Goal: Transaction & Acquisition: Book appointment/travel/reservation

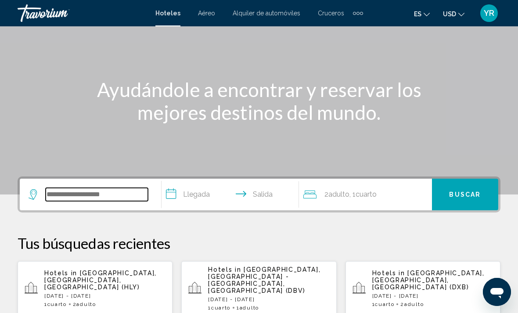
click at [126, 196] on input "Search widget" at bounding box center [97, 194] width 102 height 13
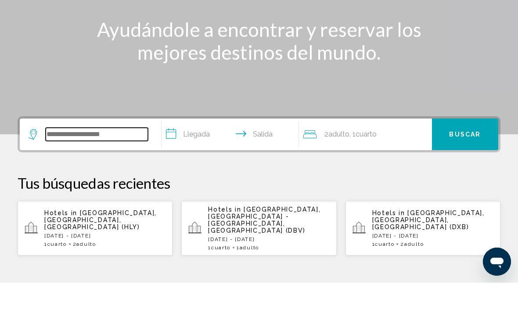
scroll to position [186, 0]
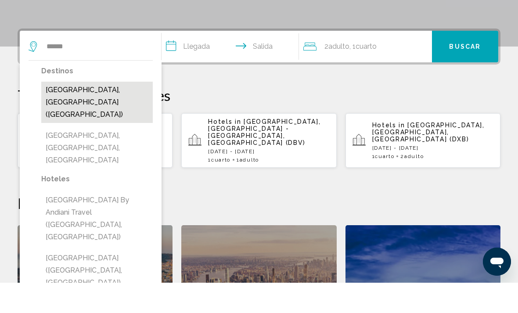
click at [130, 112] on button "Cancun, Mexico (CUN)" at bounding box center [96, 132] width 111 height 41
type input "**********"
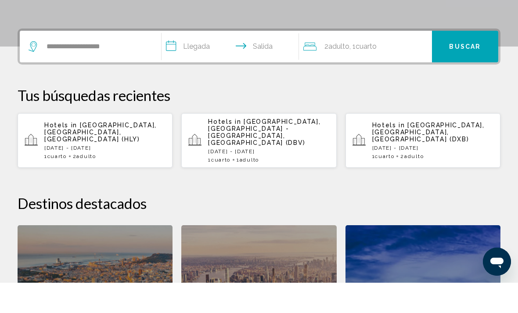
click at [176, 61] on input "**********" at bounding box center [231, 78] width 141 height 34
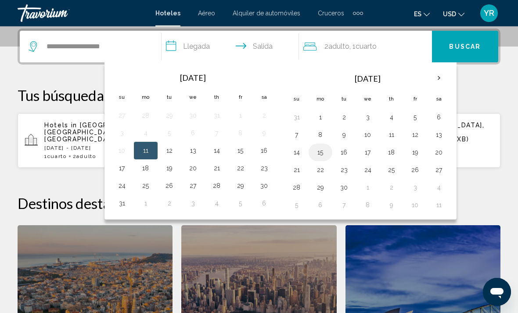
click at [322, 154] on button "15" at bounding box center [320, 152] width 14 height 12
click at [321, 172] on button "22" at bounding box center [320, 170] width 14 height 12
type input "**********"
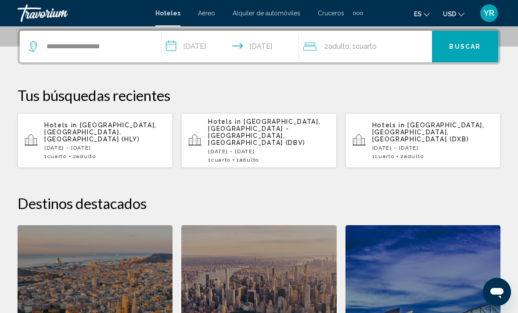
click at [393, 51] on div "2 Adulto Adulto , 1 Cuarto habitaciones" at bounding box center [367, 46] width 129 height 12
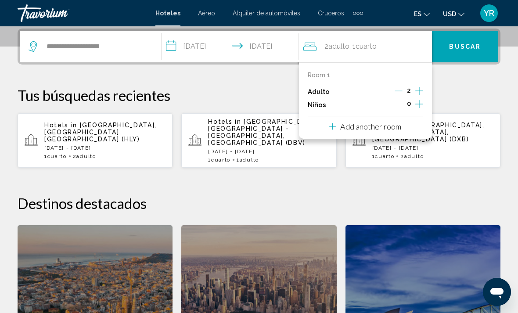
click at [420, 108] on button "Increment children" at bounding box center [419, 104] width 8 height 13
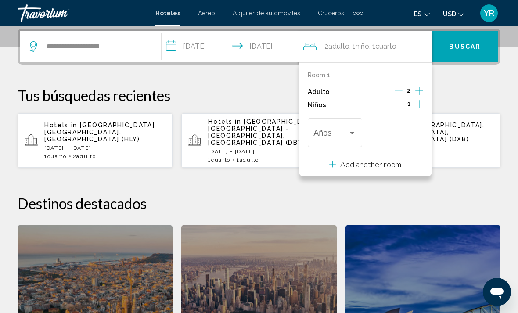
click at [420, 108] on button "Increment children" at bounding box center [419, 104] width 8 height 13
click at [351, 135] on div "Travelers: 2 adults, 2 children" at bounding box center [334, 134] width 43 height 9
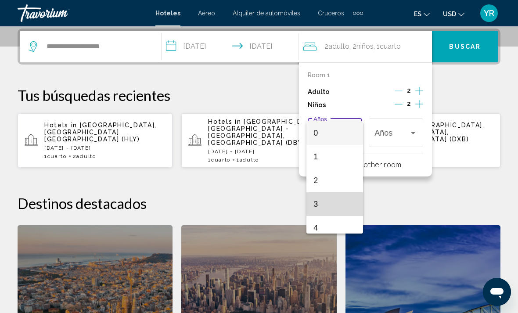
click at [332, 210] on span "3" at bounding box center [334, 204] width 43 height 24
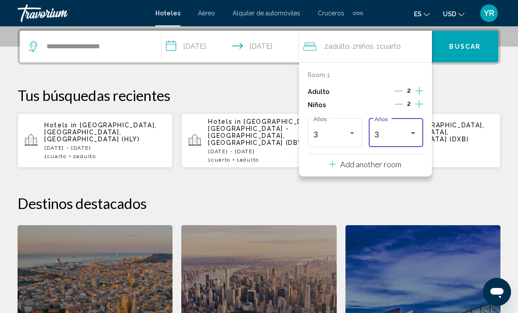
click at [416, 132] on div "Travelers: 2 adults, 2 children" at bounding box center [413, 132] width 8 height 7
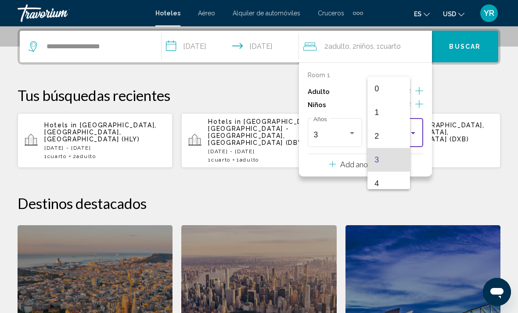
scroll to position [27, 0]
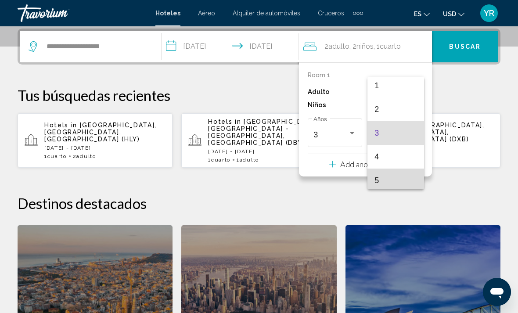
click at [413, 179] on span "5" at bounding box center [395, 180] width 43 height 24
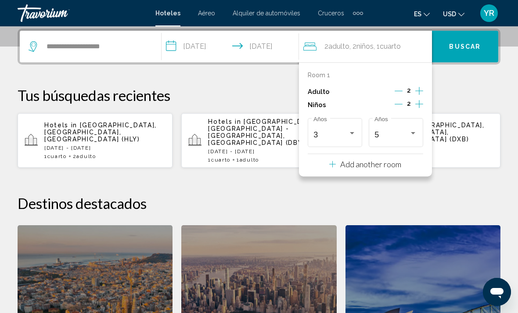
click at [475, 45] on span "Buscar" at bounding box center [465, 46] width 32 height 7
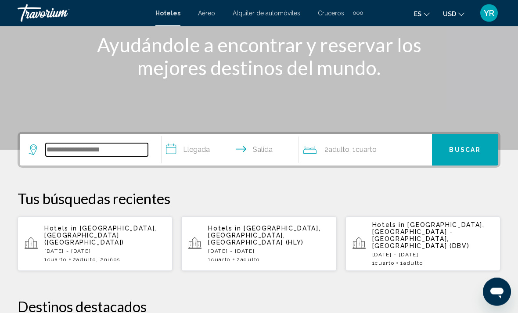
click at [128, 157] on input "Search widget" at bounding box center [97, 149] width 102 height 13
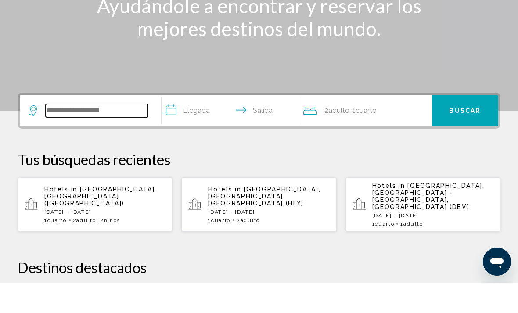
scroll to position [186, 0]
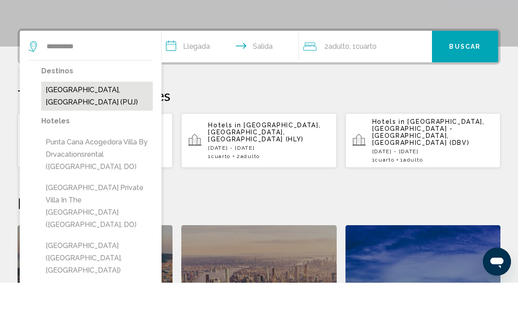
click at [117, 112] on button "Punta Cana, Dominican Republic (PUJ)" at bounding box center [96, 126] width 111 height 29
type input "**********"
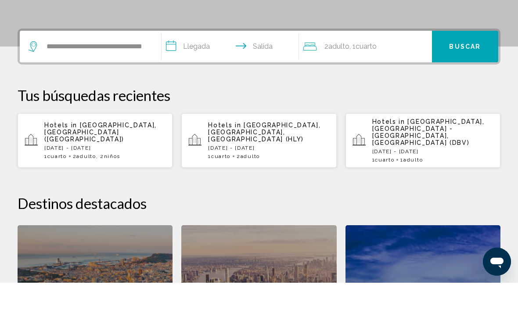
click at [175, 61] on input "**********" at bounding box center [231, 78] width 141 height 34
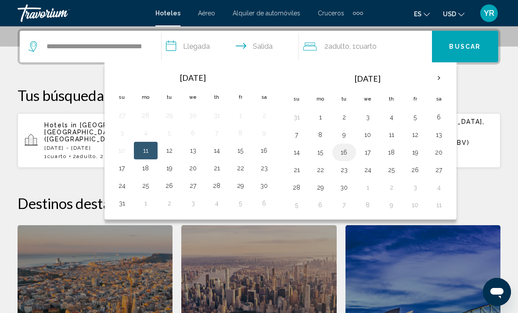
click at [343, 156] on button "16" at bounding box center [344, 152] width 14 height 12
click at [347, 175] on button "23" at bounding box center [344, 170] width 14 height 12
type input "**********"
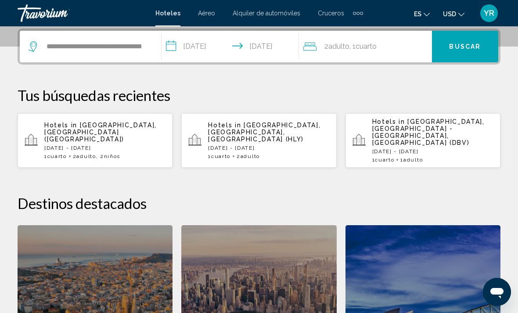
click at [207, 95] on p "Tus búsquedas recientes" at bounding box center [259, 95] width 482 height 18
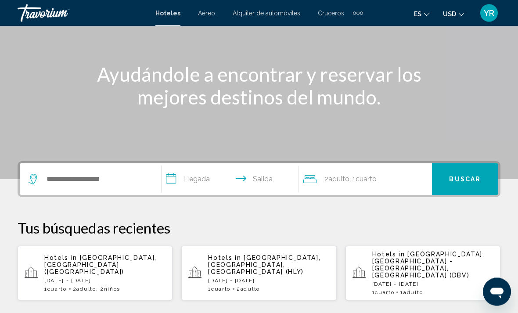
scroll to position [90, 0]
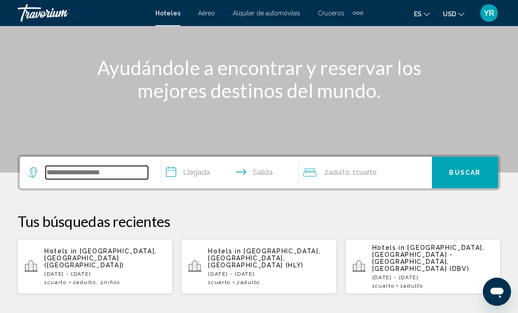
click at [117, 177] on input "Search widget" at bounding box center [97, 172] width 102 height 13
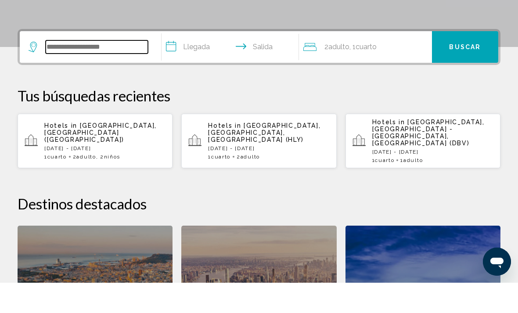
scroll to position [186, 0]
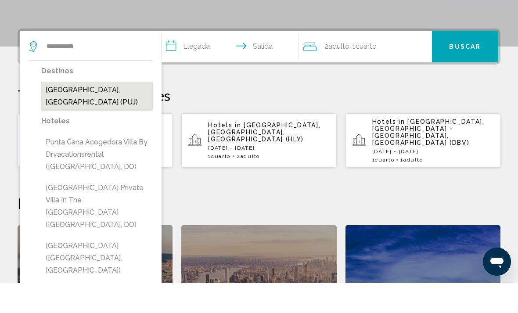
click at [105, 112] on button "[GEOGRAPHIC_DATA], [GEOGRAPHIC_DATA] (PUJ)" at bounding box center [96, 126] width 111 height 29
type input "**********"
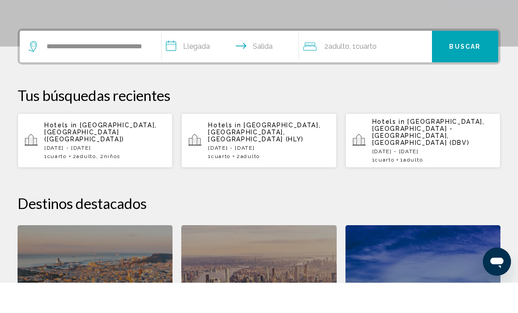
click at [174, 61] on input "**********" at bounding box center [231, 78] width 141 height 34
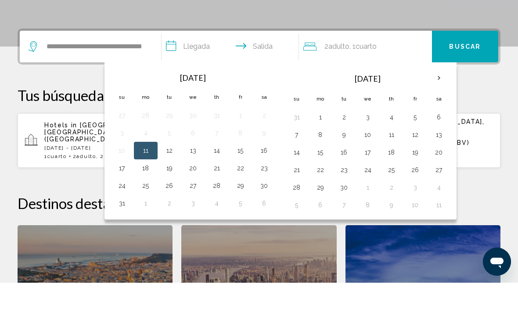
scroll to position [217, 0]
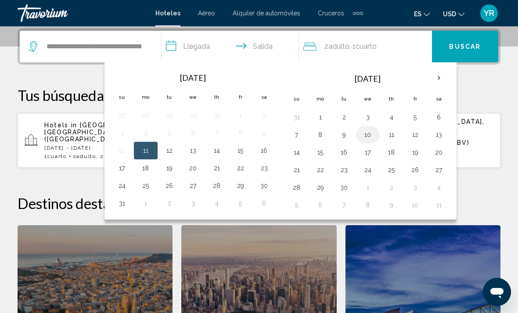
click at [369, 137] on button "10" at bounding box center [368, 135] width 14 height 12
click at [371, 157] on button "17" at bounding box center [368, 152] width 14 height 12
type input "**********"
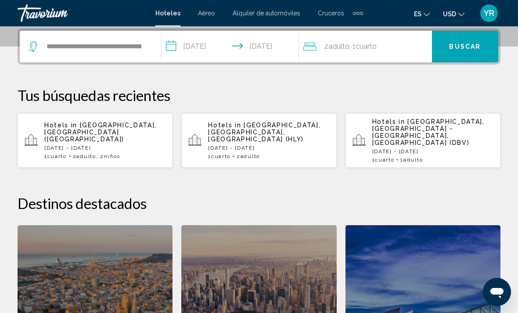
click at [472, 46] on span "Buscar" at bounding box center [465, 46] width 32 height 7
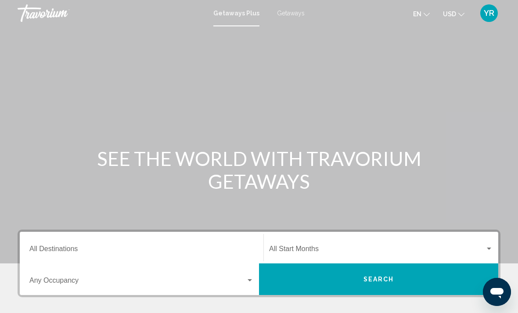
click at [293, 14] on span "Getaways" at bounding box center [291, 13] width 28 height 7
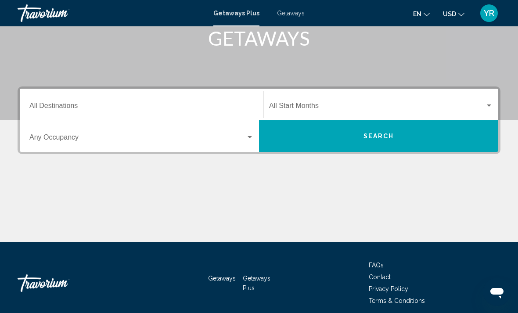
scroll to position [143, 0]
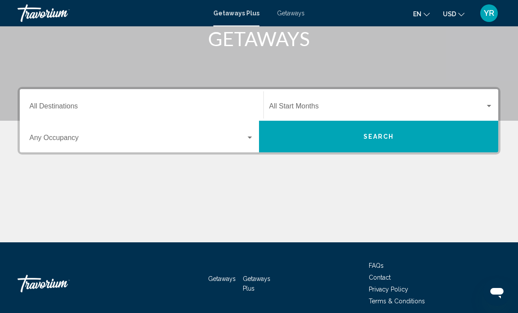
click at [253, 142] on div "Search widget" at bounding box center [141, 140] width 224 height 8
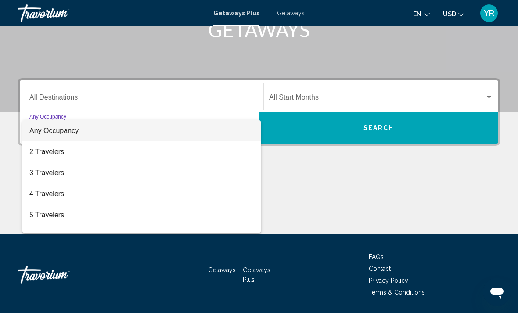
scroll to position [0, 0]
click at [213, 107] on div at bounding box center [259, 156] width 518 height 313
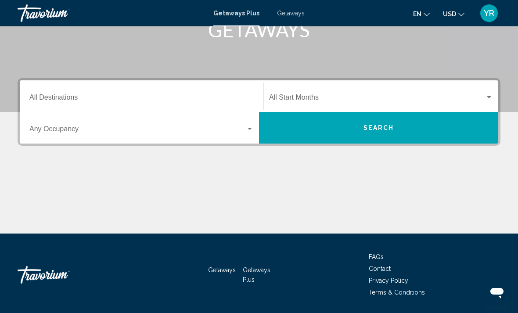
click at [64, 97] on input "Destination All Destinations" at bounding box center [141, 99] width 224 height 8
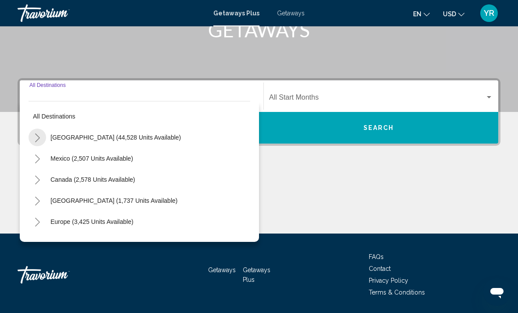
click at [39, 136] on icon "Toggle United States (44,528 units available)" at bounding box center [37, 137] width 7 height 9
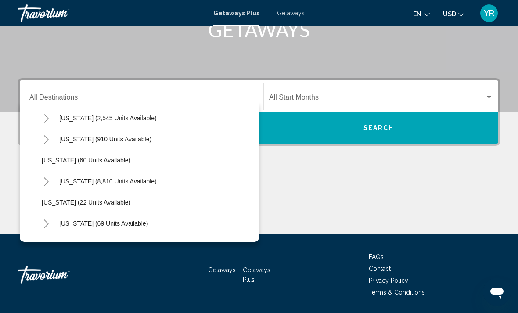
scroll to position [104, 0]
click at [48, 184] on icon "Toggle Florida (8,810 units available)" at bounding box center [46, 181] width 7 height 9
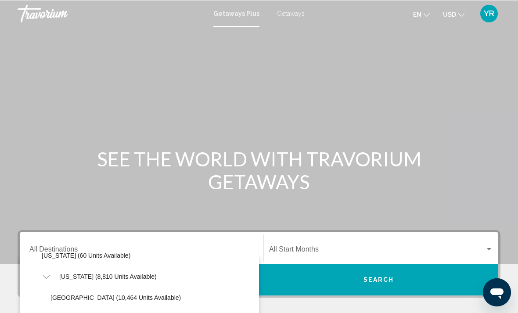
scroll to position [158, 0]
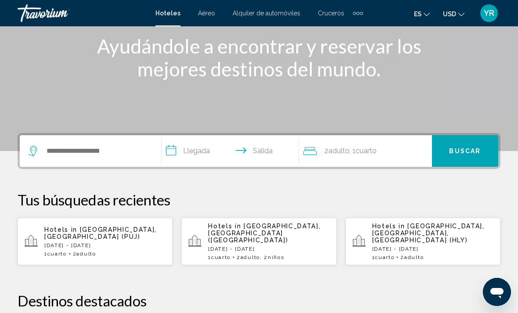
scroll to position [114, 0]
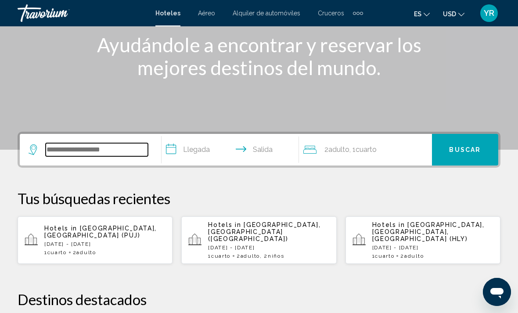
click at [112, 154] on input "Search widget" at bounding box center [97, 149] width 102 height 13
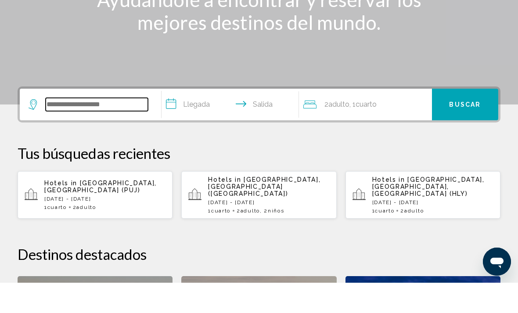
scroll to position [186, 0]
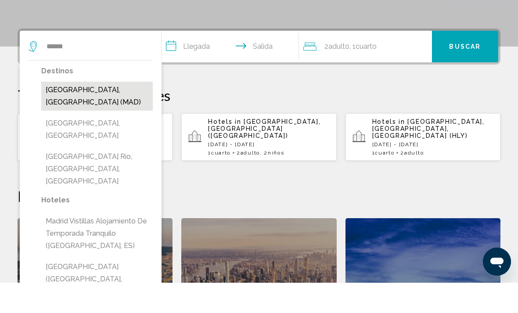
click at [109, 112] on button "Madrid, Spain (MAD)" at bounding box center [96, 126] width 111 height 29
type input "**********"
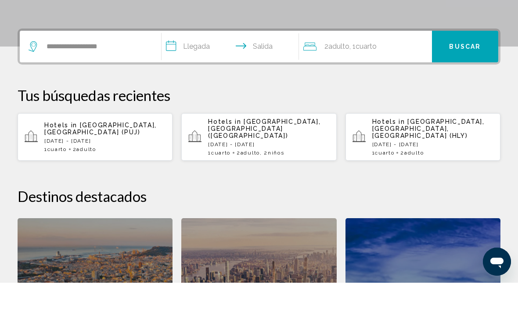
click at [173, 61] on input "**********" at bounding box center [231, 78] width 141 height 34
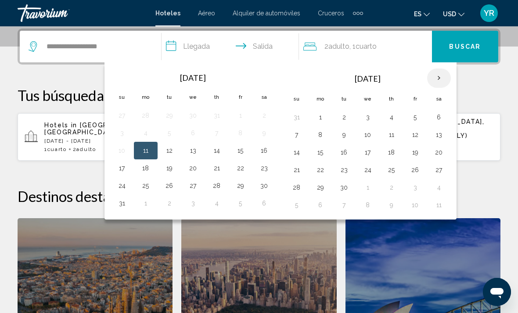
click at [442, 87] on th "Next month" at bounding box center [439, 77] width 24 height 19
click at [434, 75] on th "Next month" at bounding box center [439, 77] width 24 height 19
click at [191, 136] on button "8" at bounding box center [193, 135] width 14 height 12
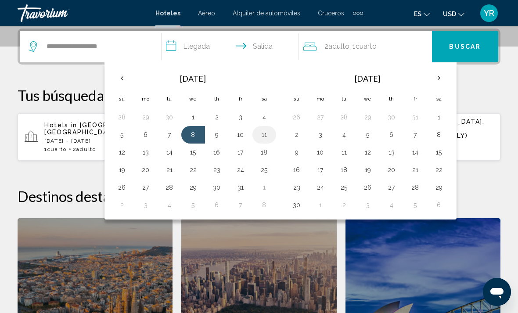
click at [262, 136] on button "11" at bounding box center [264, 135] width 14 height 12
type input "**********"
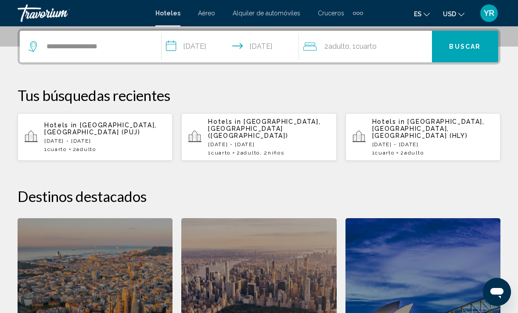
click at [460, 44] on span "Buscar" at bounding box center [465, 46] width 32 height 7
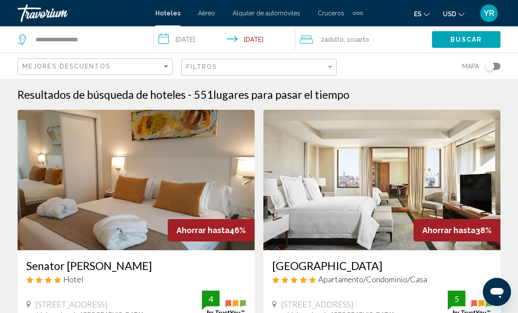
click at [375, 41] on div "2 Adulto Adulto , 1 Cuarto habitaciones" at bounding box center [366, 39] width 132 height 12
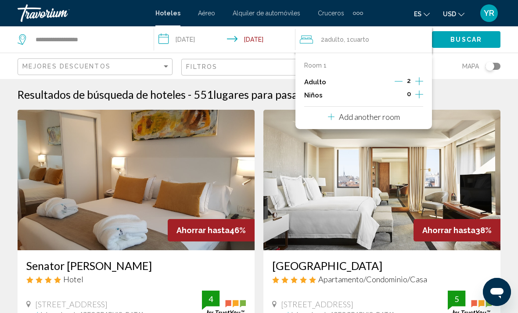
click at [361, 118] on p "Add another room" at bounding box center [369, 117] width 61 height 10
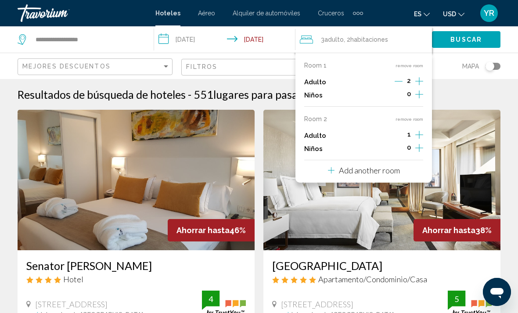
click at [372, 169] on p "Add another room" at bounding box center [369, 170] width 61 height 10
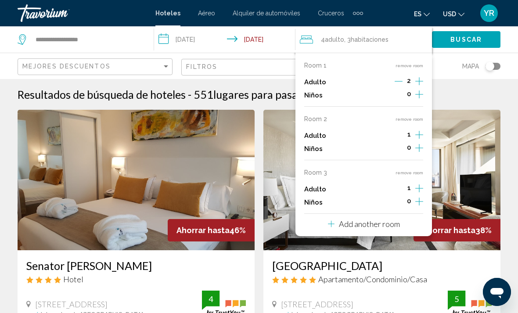
click at [376, 223] on button "Add another room" at bounding box center [364, 223] width 72 height 18
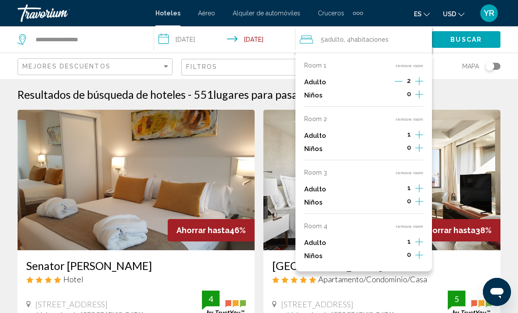
click at [404, 223] on button "remove room" at bounding box center [409, 226] width 28 height 6
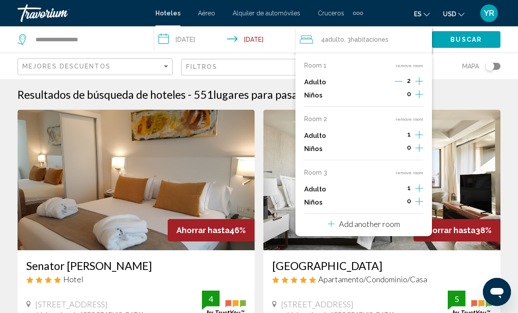
click at [407, 170] on button "remove room" at bounding box center [409, 173] width 28 height 6
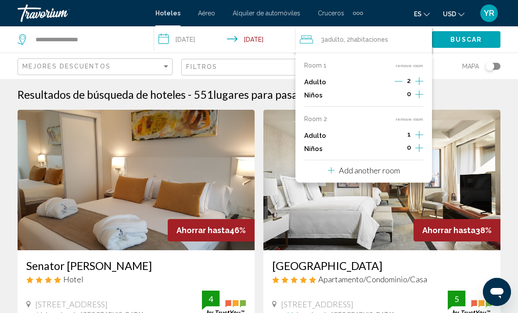
click at [403, 116] on button "remove room" at bounding box center [409, 119] width 28 height 6
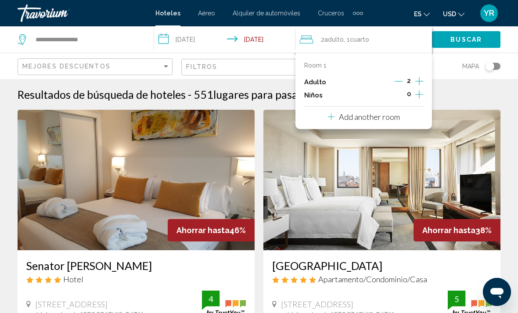
click at [457, 93] on div "Resultados de búsqueda de hoteles - 551 lugares para pasar el tiempo" at bounding box center [259, 94] width 482 height 13
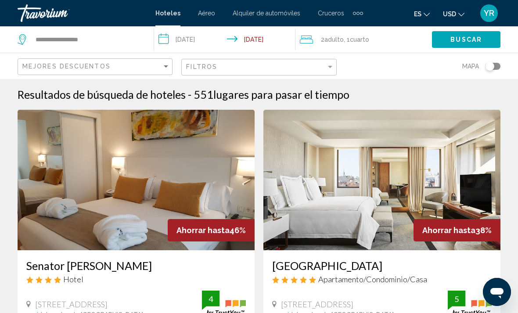
click at [171, 37] on input "**********" at bounding box center [226, 40] width 144 height 29
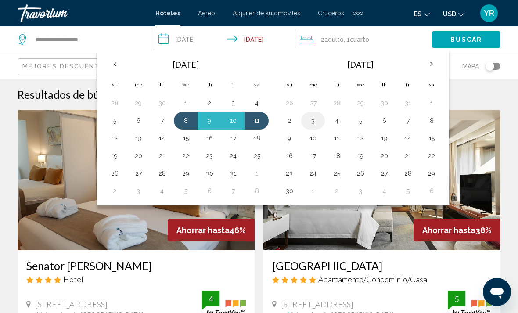
click at [318, 120] on button "3" at bounding box center [313, 120] width 14 height 12
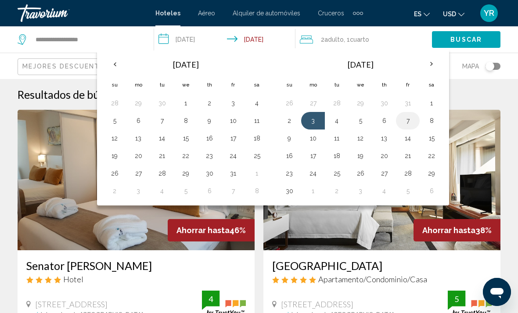
click at [405, 119] on button "7" at bounding box center [407, 120] width 14 height 12
type input "**********"
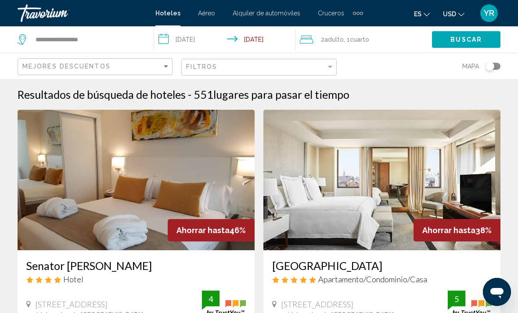
click at [459, 38] on span "Buscar" at bounding box center [466, 39] width 32 height 7
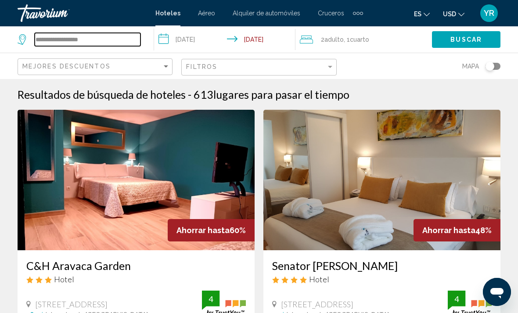
click at [116, 46] on input "**********" at bounding box center [88, 39] width 106 height 13
type input "*"
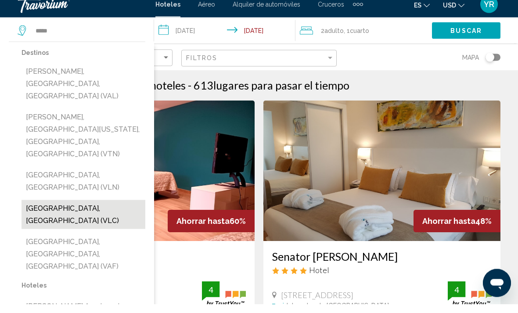
click at [89, 209] on button "[GEOGRAPHIC_DATA], [GEOGRAPHIC_DATA] (VLC)" at bounding box center [83, 223] width 124 height 29
type input "**********"
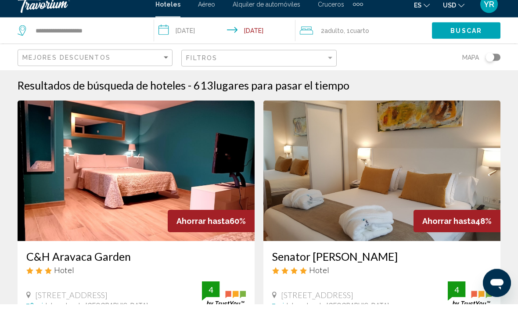
click at [472, 36] on span "Buscar" at bounding box center [466, 39] width 32 height 7
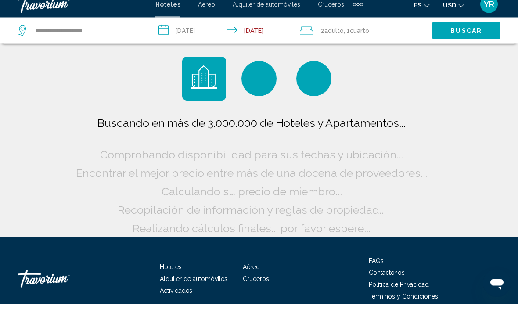
scroll to position [9, 0]
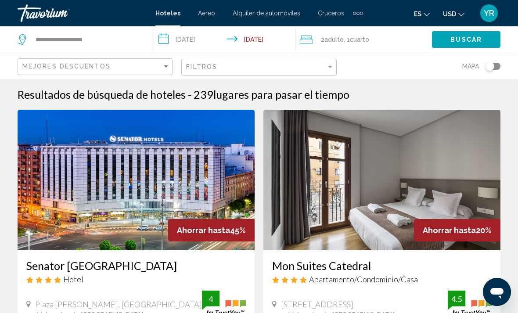
click at [239, 4] on mat-toolbar "Hoteles Aéreo Alquiler de automóviles Cruceros Actividades Hoteles Aéreo Alquil…" at bounding box center [259, 13] width 518 height 26
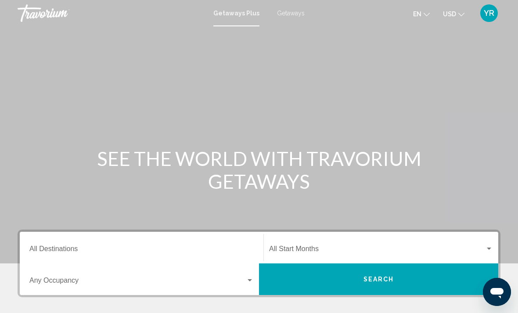
click at [287, 13] on span "Getaways" at bounding box center [291, 13] width 28 height 7
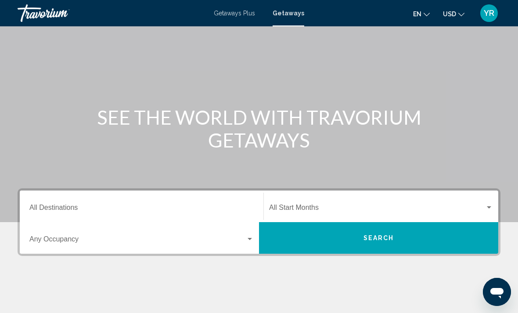
scroll to position [43, 0]
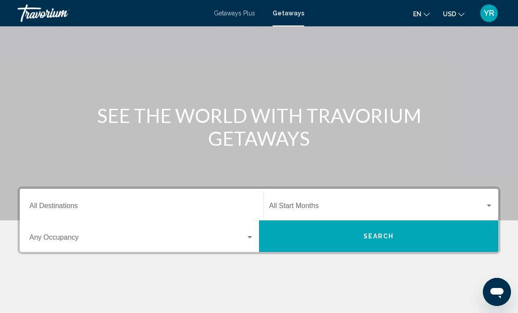
click at [33, 211] on input "Destination All Destinations" at bounding box center [141, 208] width 224 height 8
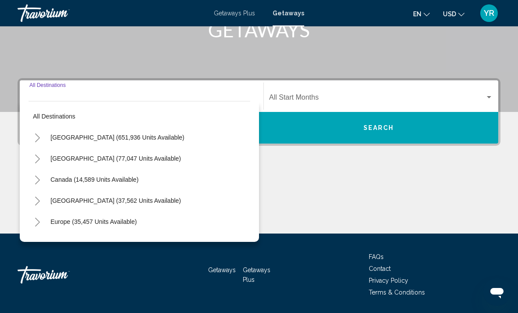
scroll to position [0, 0]
click at [31, 136] on button "Toggle United States (651,936 units available)" at bounding box center [38, 138] width 18 height 18
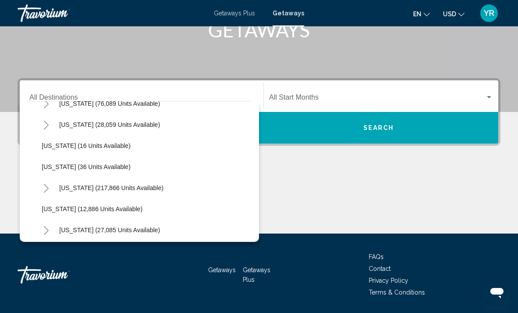
scroll to position [123, 0]
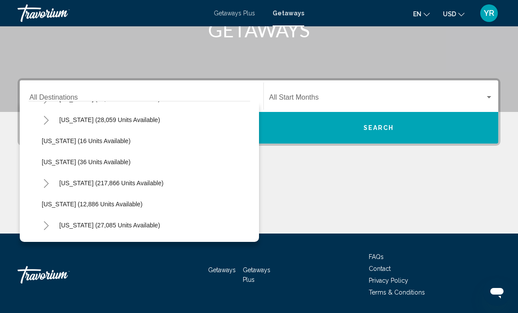
click at [38, 184] on button "Toggle Florida (217,866 units available)" at bounding box center [46, 183] width 18 height 18
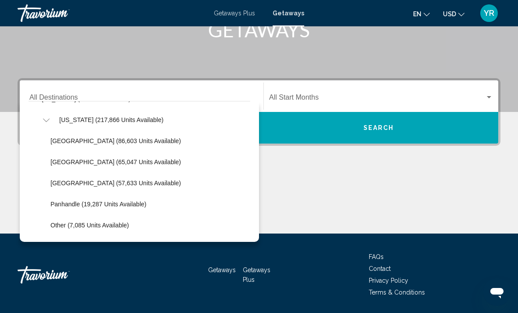
scroll to position [192, 0]
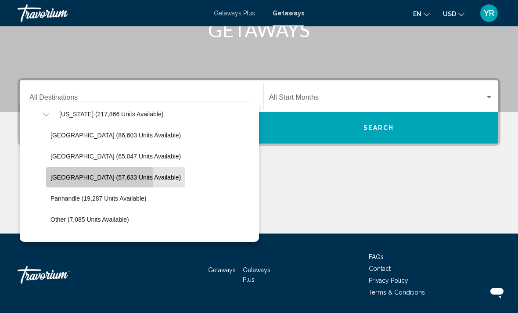
click at [57, 177] on span "[GEOGRAPHIC_DATA] (57,633 units available)" at bounding box center [115, 177] width 130 height 7
type input "**********"
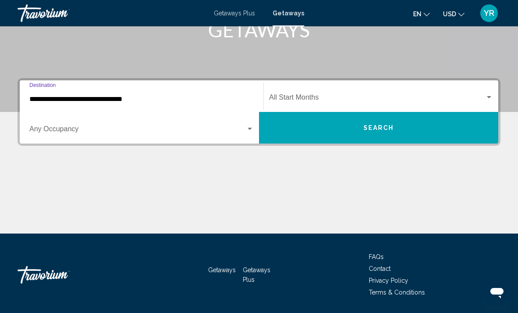
click at [236, 133] on span "Search widget" at bounding box center [137, 131] width 216 height 8
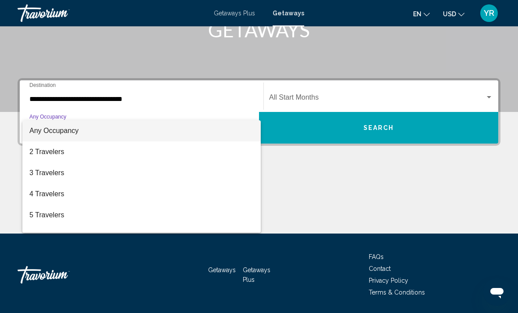
scroll to position [0, 0]
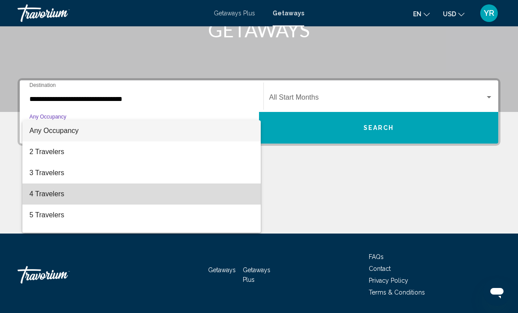
click at [30, 192] on span "4 Travelers" at bounding box center [141, 193] width 224 height 21
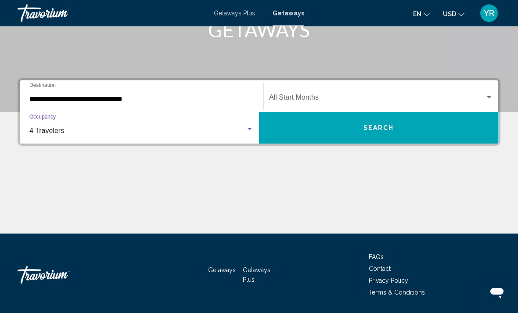
click at [398, 132] on button "Search" at bounding box center [378, 128] width 239 height 32
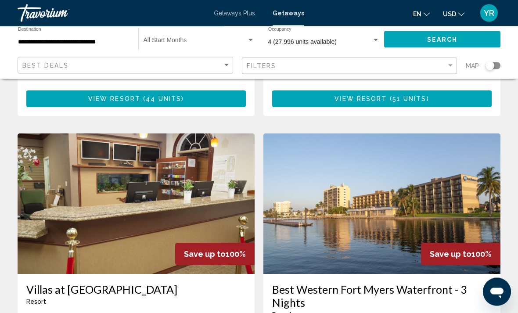
scroll to position [631, 0]
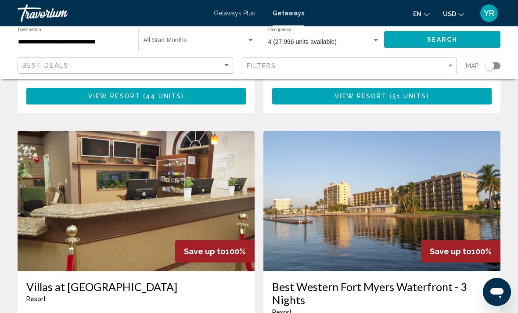
click at [363, 197] on img "Main content" at bounding box center [381, 201] width 237 height 140
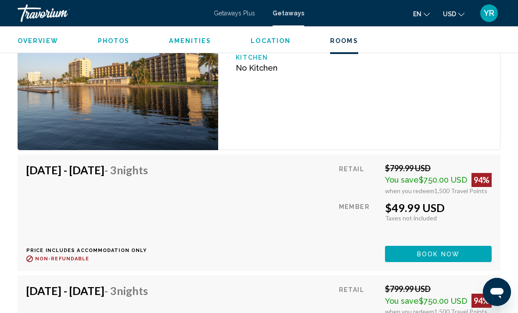
scroll to position [1392, 0]
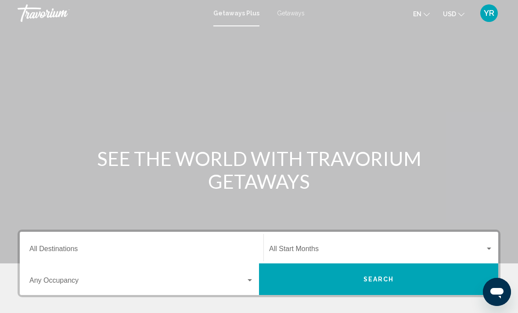
click at [295, 14] on span "Getaways" at bounding box center [291, 13] width 28 height 7
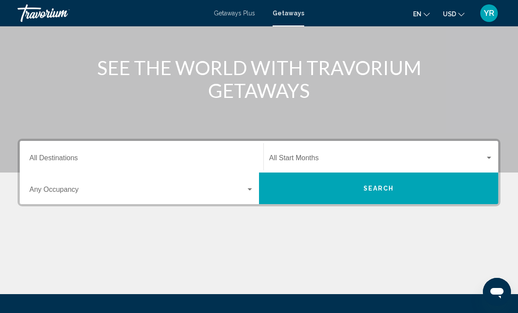
scroll to position [88, 0]
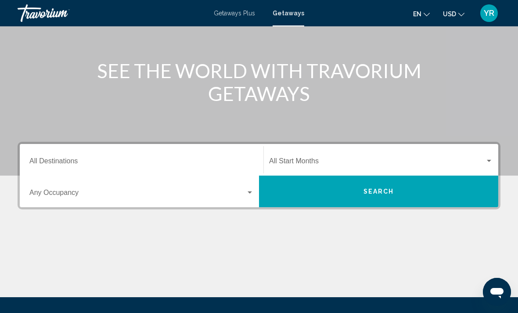
click at [66, 193] on span "Search widget" at bounding box center [137, 194] width 216 height 8
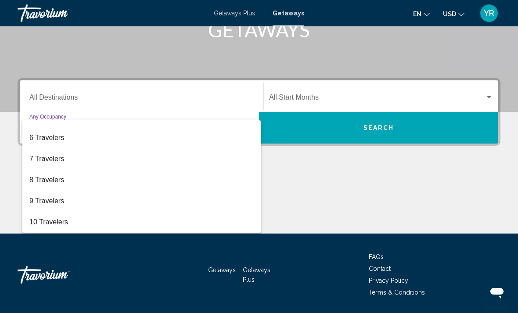
scroll to position [98, 0]
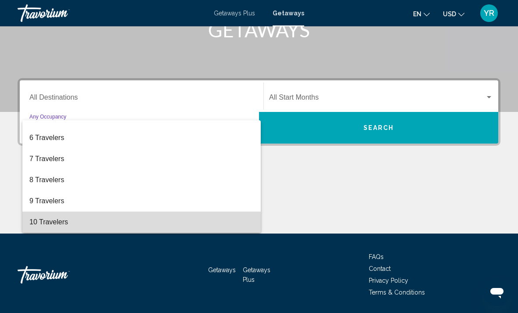
click at [41, 227] on span "10 Travelers" at bounding box center [141, 221] width 224 height 21
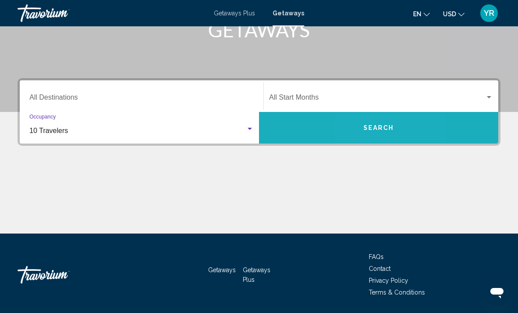
click at [361, 125] on button "Search" at bounding box center [378, 128] width 239 height 32
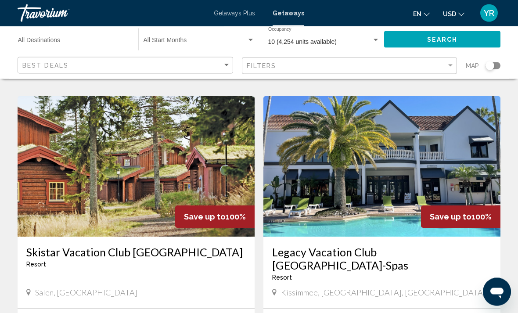
scroll to position [948, 0]
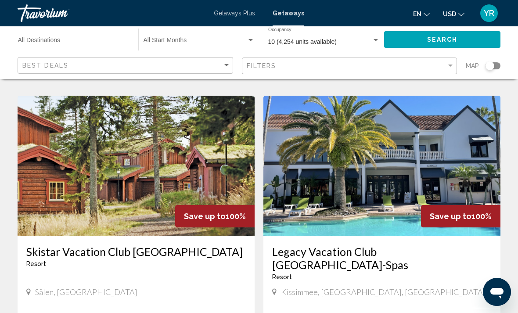
click at [69, 150] on img "Main content" at bounding box center [136, 166] width 237 height 140
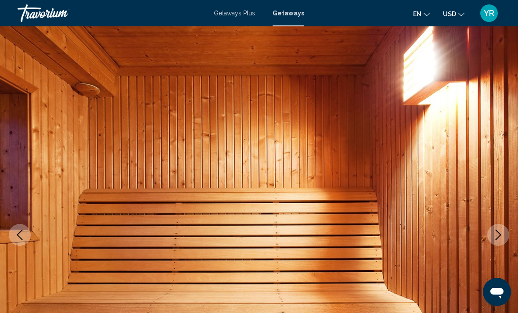
click at [496, 242] on button "Next image" at bounding box center [498, 235] width 22 height 22
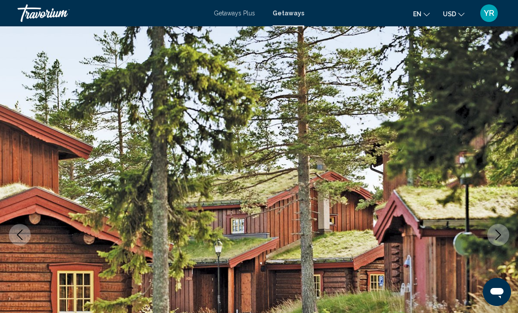
click at [499, 234] on icon "Next image" at bounding box center [498, 234] width 11 height 11
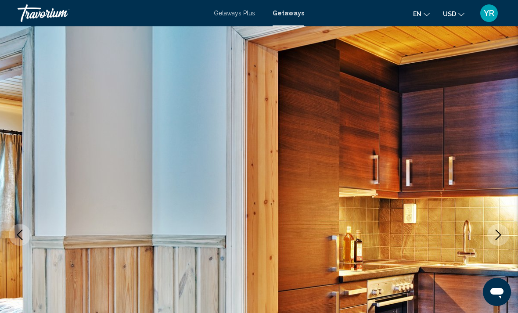
click at [504, 237] on button "Next image" at bounding box center [498, 235] width 22 height 22
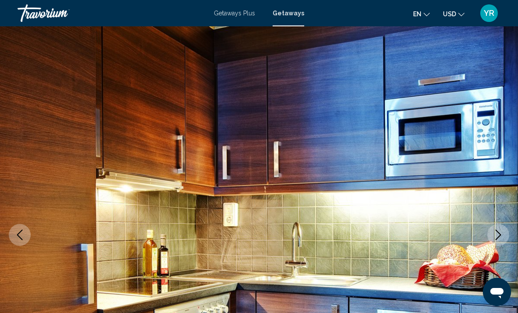
click at [492, 234] on button "Next image" at bounding box center [498, 235] width 22 height 22
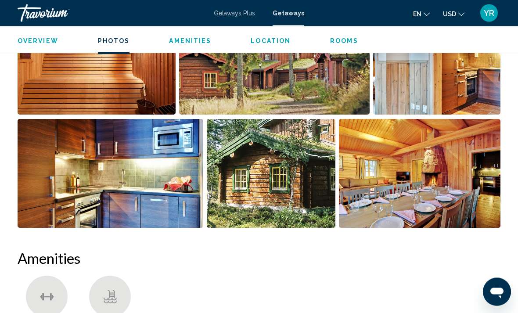
scroll to position [630, 0]
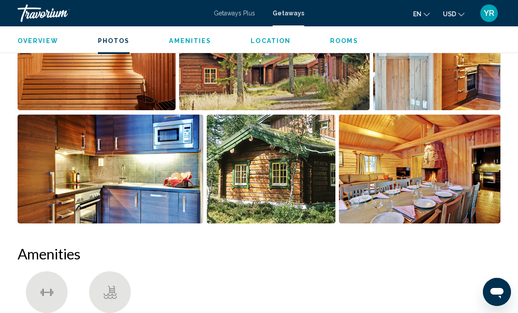
click at [435, 179] on img "Open full-screen image slider" at bounding box center [419, 168] width 161 height 109
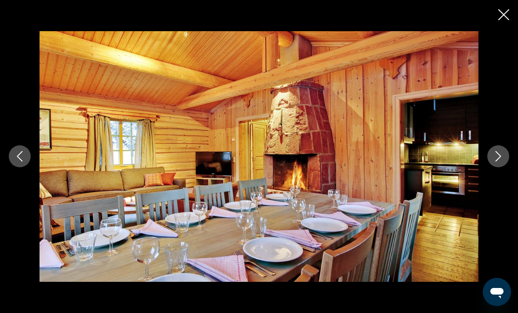
click at [495, 15] on div "Main content" at bounding box center [259, 156] width 518 height 313
click at [504, 15] on icon "Close slideshow" at bounding box center [503, 14] width 11 height 11
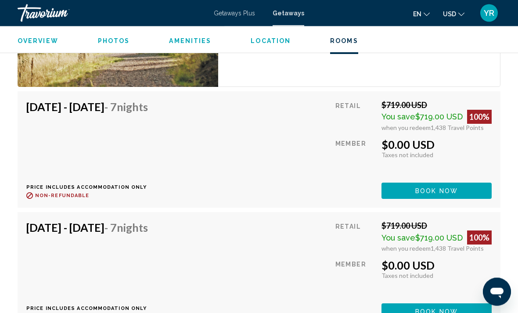
scroll to position [1797, 0]
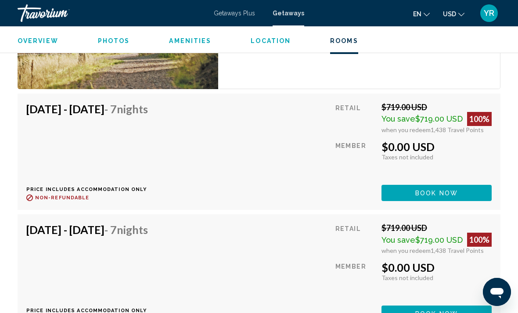
click at [425, 196] on span "Book now" at bounding box center [436, 192] width 43 height 7
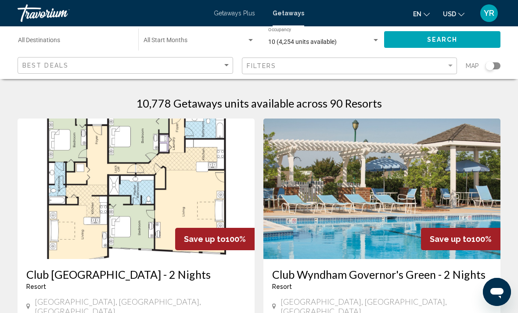
click at [293, 218] on img "Main content" at bounding box center [381, 188] width 237 height 140
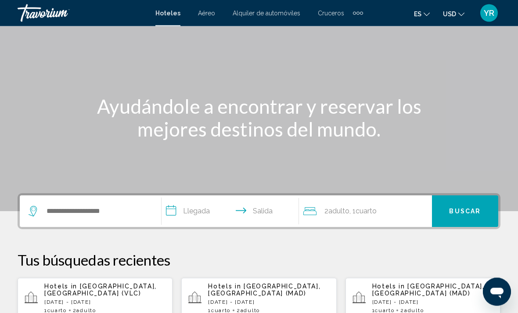
scroll to position [56, 0]
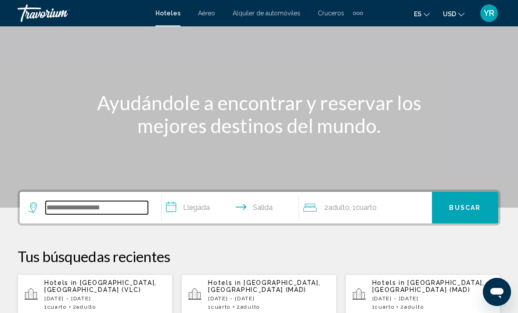
click at [106, 213] on input "Search widget" at bounding box center [97, 207] width 102 height 13
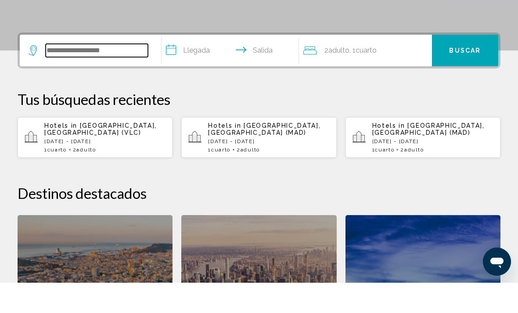
scroll to position [186, 0]
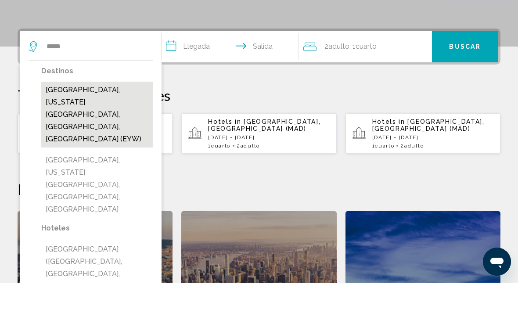
click at [100, 112] on button "[GEOGRAPHIC_DATA], [US_STATE][GEOGRAPHIC_DATA], [GEOGRAPHIC_DATA], [GEOGRAPHIC_…" at bounding box center [96, 145] width 111 height 66
type input "**********"
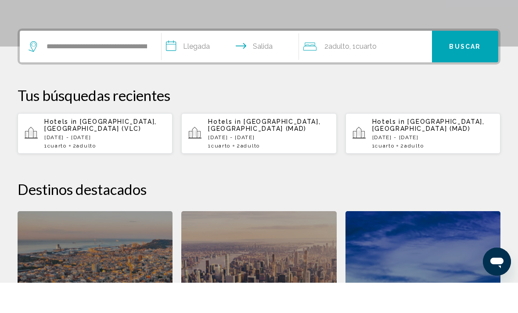
click at [175, 61] on input "**********" at bounding box center [231, 78] width 141 height 34
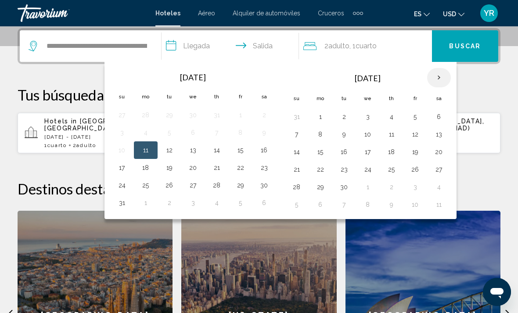
click at [441, 77] on th "Next month" at bounding box center [439, 77] width 24 height 19
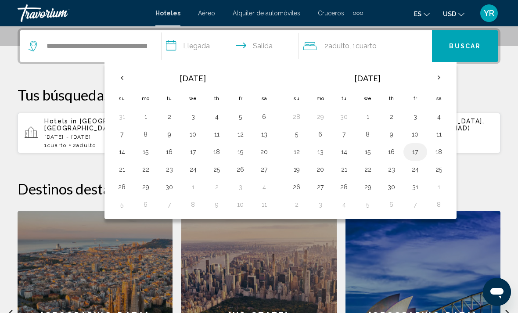
click at [415, 154] on button "17" at bounding box center [415, 152] width 14 height 12
click at [323, 172] on button "20" at bounding box center [320, 169] width 14 height 12
type input "**********"
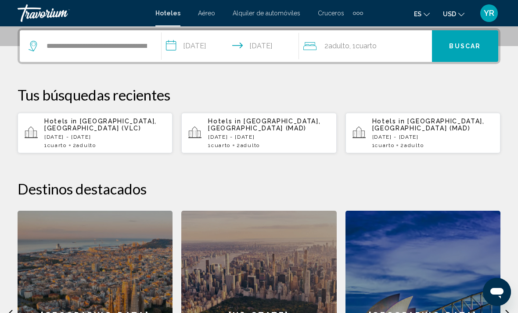
click at [388, 50] on div "2 Adulto Adulto , 1 Cuarto habitaciones" at bounding box center [367, 46] width 129 height 12
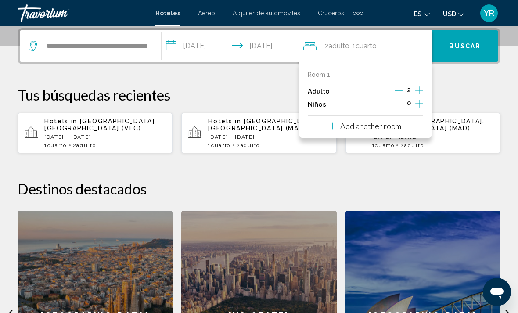
scroll to position [217, 0]
click at [418, 92] on icon "Increment adults" at bounding box center [419, 91] width 8 height 11
click at [422, 90] on icon "Increment adults" at bounding box center [419, 91] width 8 height 8
click at [398, 127] on p "Add another room" at bounding box center [370, 126] width 61 height 10
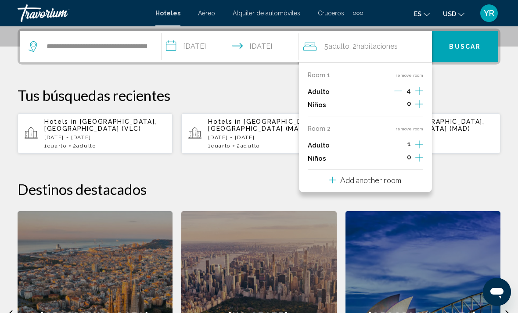
click at [413, 143] on div "1" at bounding box center [409, 145] width 28 height 13
click at [418, 96] on icon "Increment adults" at bounding box center [419, 91] width 8 height 11
click at [418, 95] on icon "Increment adults" at bounding box center [419, 91] width 8 height 8
click at [421, 96] on icon "Increment adults" at bounding box center [419, 91] width 8 height 11
click at [471, 47] on span "Buscar" at bounding box center [465, 46] width 32 height 7
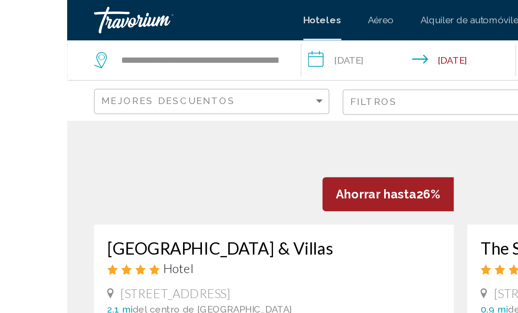
scroll to position [79, 0]
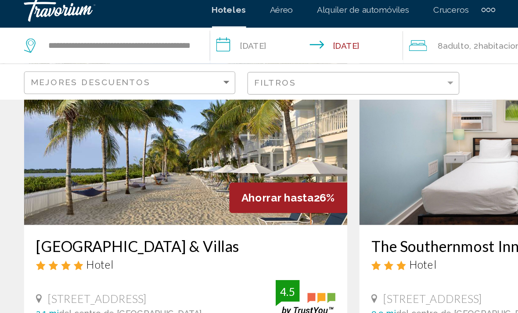
click at [196, 122] on img "Main content" at bounding box center [136, 101] width 237 height 140
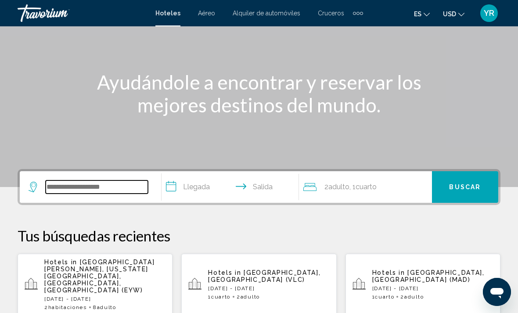
click at [94, 189] on input "Search widget" at bounding box center [97, 186] width 102 height 13
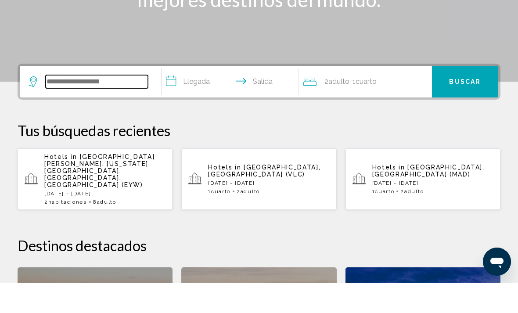
scroll to position [186, 0]
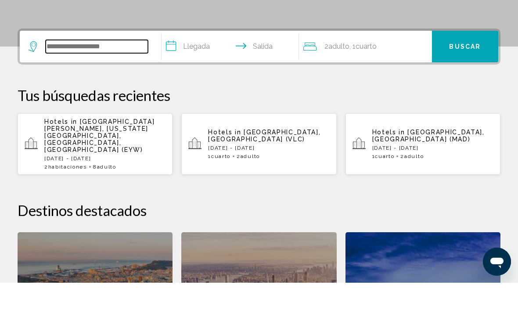
type input "*"
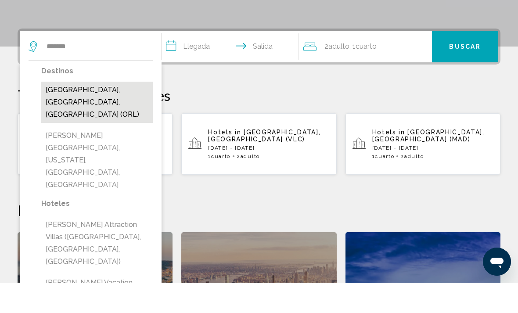
click at [108, 112] on button "[GEOGRAPHIC_DATA], [GEOGRAPHIC_DATA], [GEOGRAPHIC_DATA] (ORL)" at bounding box center [96, 132] width 111 height 41
type input "**********"
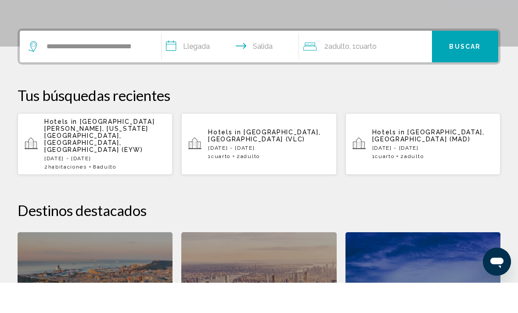
click at [176, 61] on input "**********" at bounding box center [231, 78] width 141 height 34
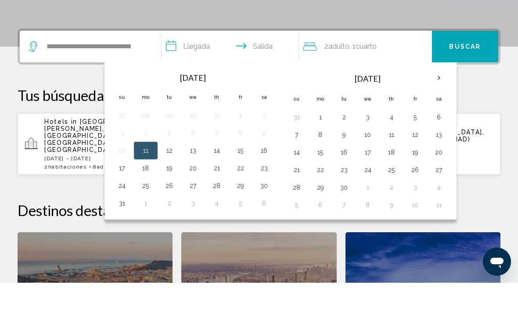
scroll to position [217, 0]
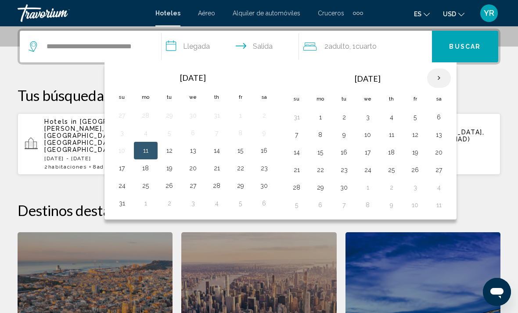
click at [438, 82] on th "Next month" at bounding box center [439, 77] width 24 height 19
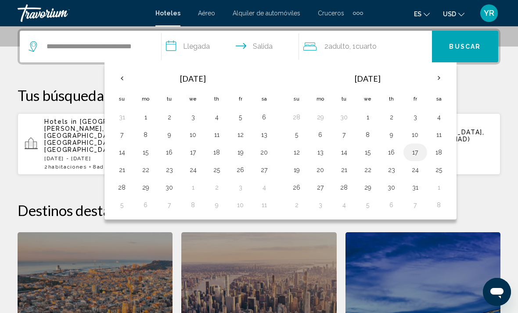
click at [417, 156] on button "17" at bounding box center [415, 152] width 14 height 12
click at [323, 171] on button "20" at bounding box center [320, 170] width 14 height 12
type input "**********"
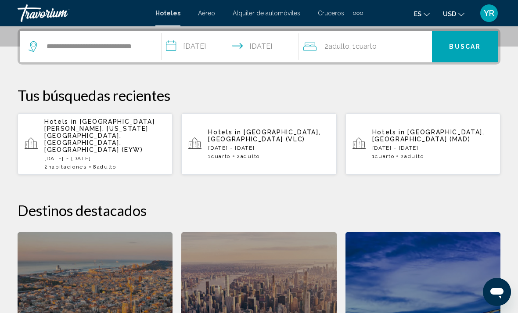
click at [393, 49] on div "2 Adulto Adulto , 1 Cuarto habitaciones" at bounding box center [367, 46] width 129 height 12
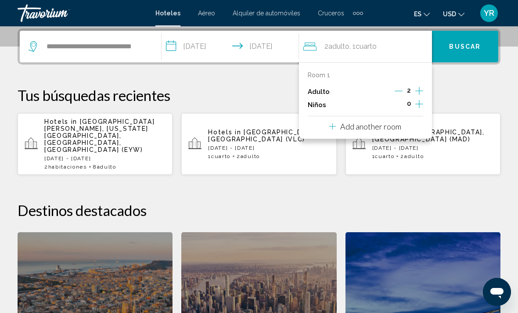
click at [390, 127] on p "Add another room" at bounding box center [370, 126] width 61 height 10
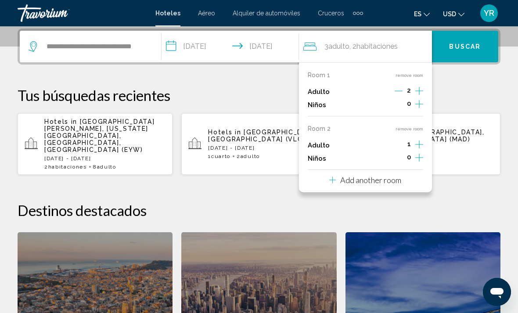
click at [417, 96] on icon "Increment adults" at bounding box center [419, 91] width 8 height 11
click at [421, 95] on icon "Increment adults" at bounding box center [419, 91] width 8 height 8
click at [418, 96] on icon "Increment adults" at bounding box center [419, 91] width 8 height 11
click at [419, 89] on icon "Increment adults" at bounding box center [419, 91] width 8 height 8
click at [417, 93] on icon "Increment adults" at bounding box center [419, 91] width 8 height 11
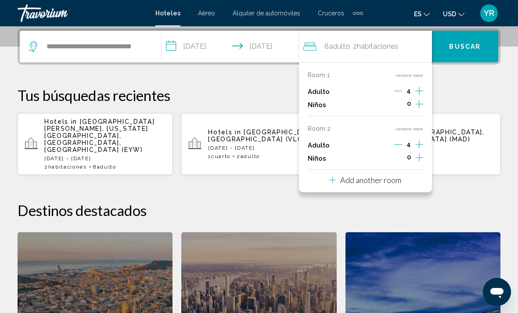
click at [419, 92] on icon "Increment adults" at bounding box center [419, 91] width 8 height 11
click at [392, 90] on div "Adulto 5" at bounding box center [364, 91] width 115 height 13
click at [399, 91] on icon "Decrement adults" at bounding box center [399, 91] width 8 height 0
click at [393, 180] on p "Add another room" at bounding box center [370, 180] width 61 height 10
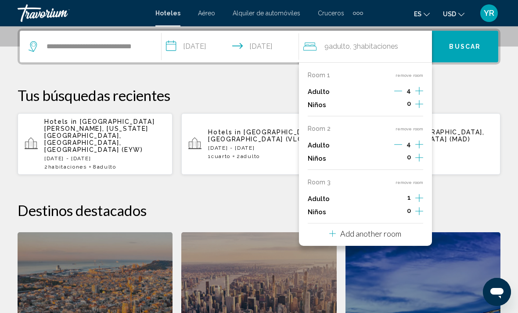
click at [422, 96] on icon "Increment adults" at bounding box center [419, 91] width 8 height 11
click at [421, 96] on icon "Increment adults" at bounding box center [419, 91] width 8 height 11
click at [422, 96] on icon "Increment adults" at bounding box center [419, 91] width 8 height 11
click at [396, 90] on icon "Decrement adults" at bounding box center [398, 91] width 8 height 8
click at [416, 105] on icon "Increment children" at bounding box center [419, 104] width 8 height 11
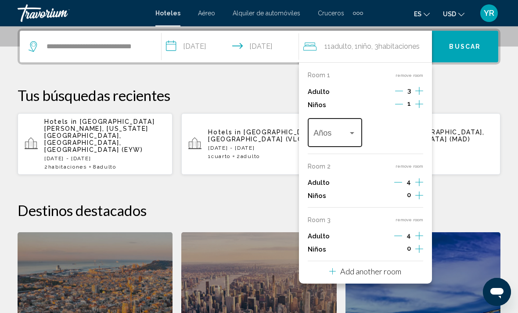
click at [341, 134] on span "Travelers: 11 adults, 1 child" at bounding box center [330, 134] width 35 height 9
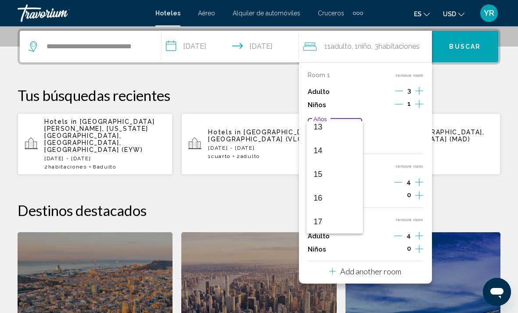
scroll to position [314, 0]
click at [335, 182] on span "15" at bounding box center [334, 174] width 43 height 24
click at [396, 183] on icon "Decrement adults" at bounding box center [398, 182] width 8 height 8
click at [421, 109] on icon "Increment children" at bounding box center [419, 104] width 8 height 11
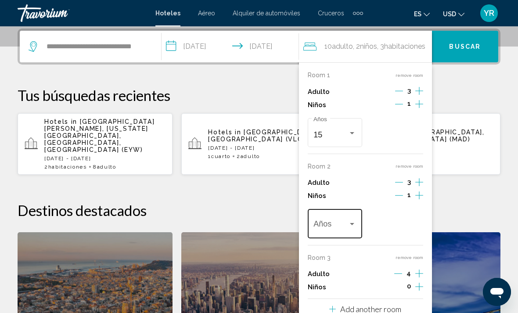
click at [346, 222] on span "Travelers: 10 adults, 2 children" at bounding box center [330, 225] width 35 height 9
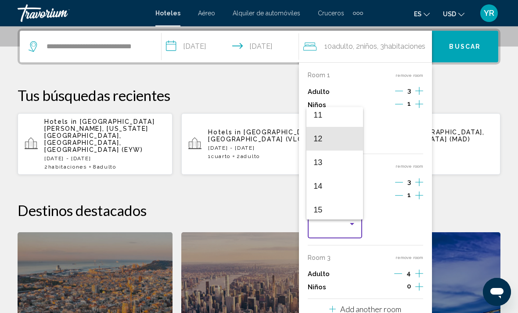
scroll to position [268, 0]
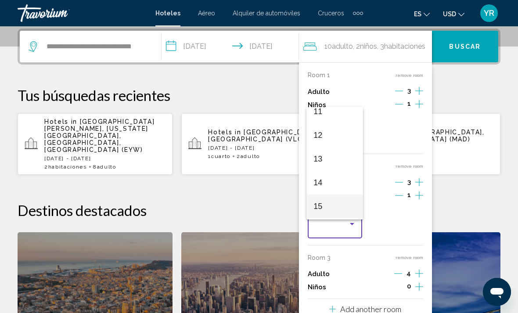
click at [341, 218] on span "15" at bounding box center [334, 206] width 43 height 24
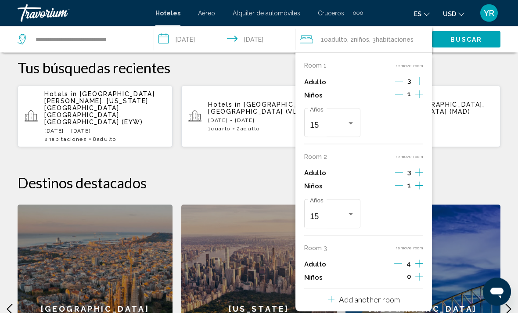
scroll to position [259, 0]
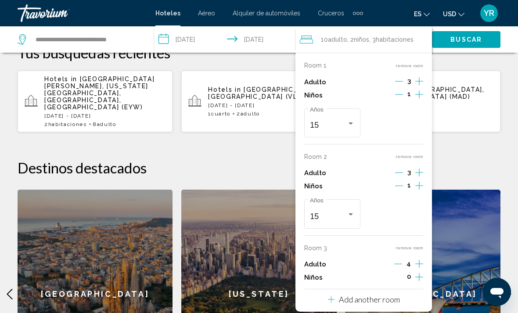
click at [398, 264] on button "Decrement adults" at bounding box center [398, 264] width 8 height 11
click at [420, 102] on button "Increment children" at bounding box center [419, 95] width 8 height 13
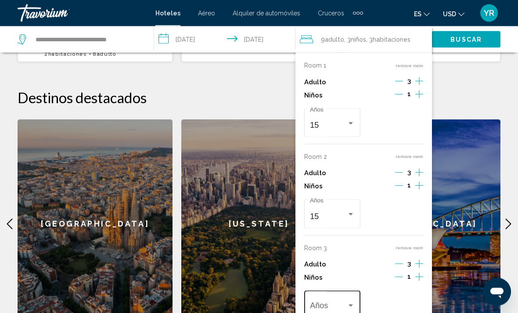
scroll to position [329, 0]
click at [349, 304] on div "Travelers: 9 adults, 3 children" at bounding box center [332, 307] width 44 height 9
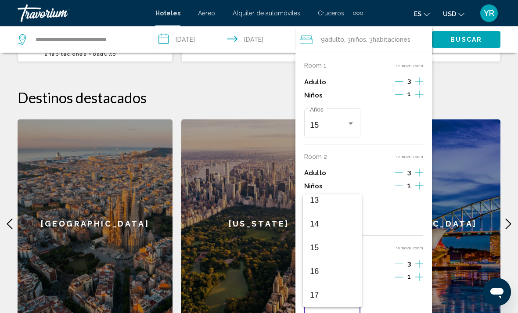
scroll to position [314, 0]
click at [335, 283] on span "16" at bounding box center [332, 271] width 44 height 24
click at [478, 39] on span "Buscar" at bounding box center [466, 39] width 32 height 7
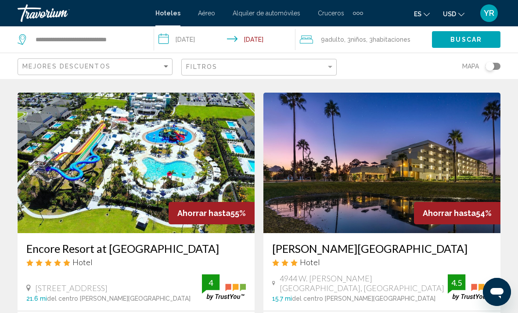
scroll to position [704, 0]
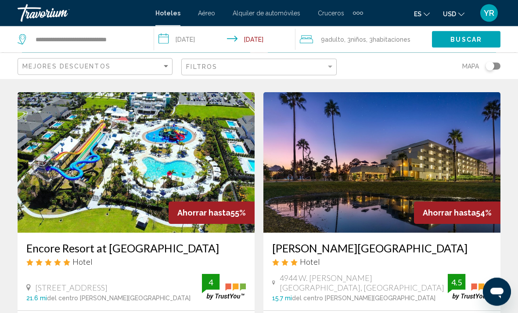
click at [77, 146] on img "Main content" at bounding box center [136, 163] width 237 height 140
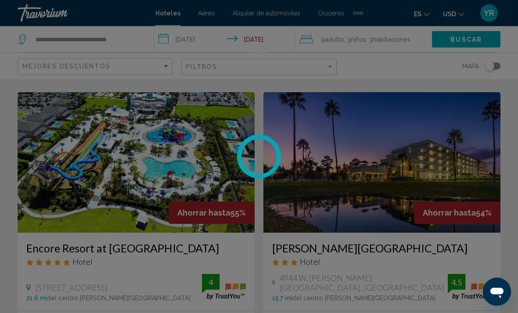
scroll to position [705, 0]
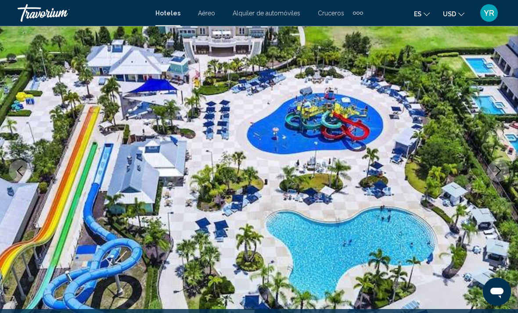
scroll to position [64, 0]
click at [493, 175] on icon "Next image" at bounding box center [498, 170] width 11 height 11
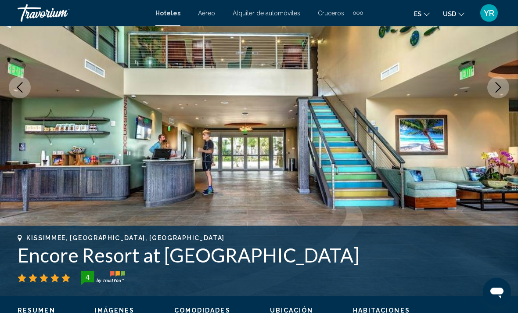
scroll to position [145, 0]
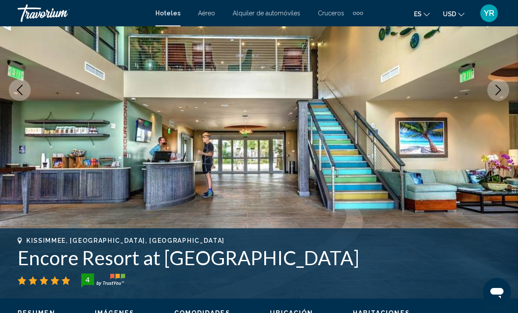
click at [496, 92] on icon "Next image" at bounding box center [498, 90] width 11 height 11
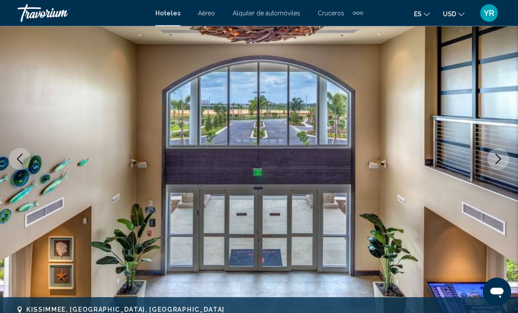
scroll to position [76, 0]
click at [495, 166] on button "Next image" at bounding box center [498, 159] width 22 height 22
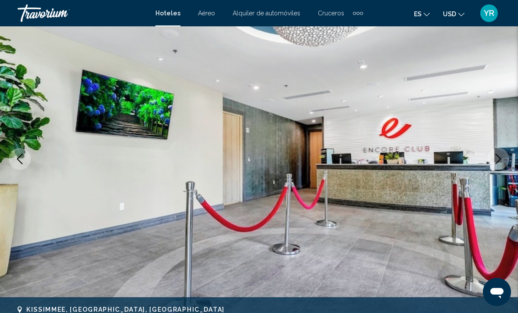
click at [493, 157] on icon "Next image" at bounding box center [498, 159] width 11 height 11
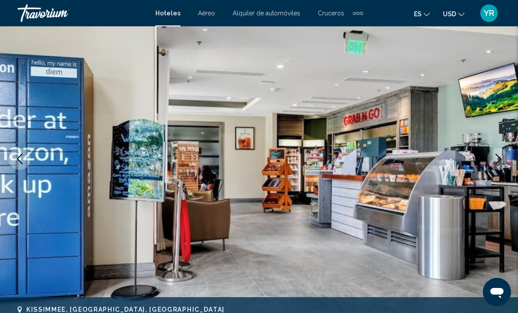
click at [495, 164] on icon "Next image" at bounding box center [498, 159] width 11 height 11
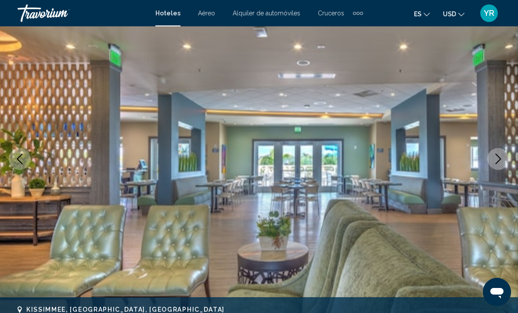
click at [492, 166] on button "Next image" at bounding box center [498, 159] width 22 height 22
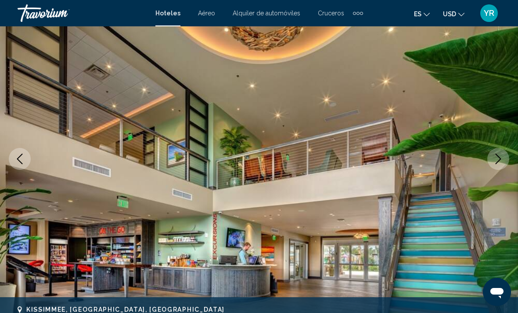
click at [499, 160] on icon "Next image" at bounding box center [498, 159] width 6 height 11
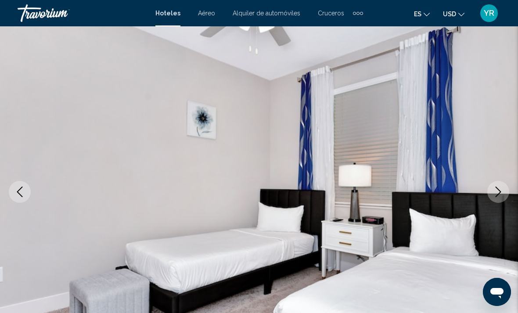
scroll to position [0, 0]
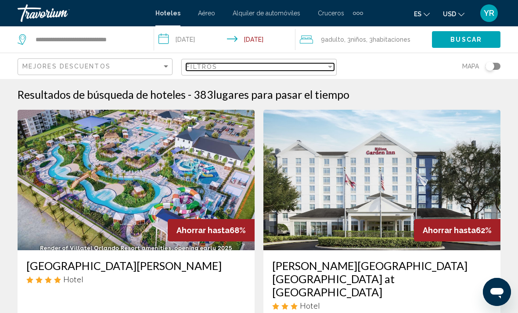
click at [326, 68] on div "Filter" at bounding box center [330, 66] width 8 height 7
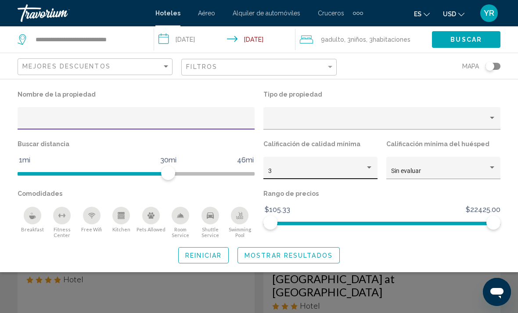
click at [372, 169] on div "Hotel Filters" at bounding box center [369, 167] width 8 height 7
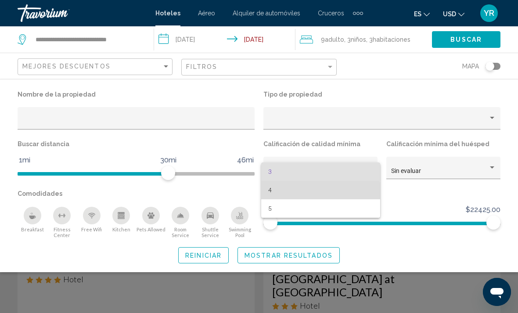
click at [300, 197] on span "4" at bounding box center [320, 190] width 105 height 18
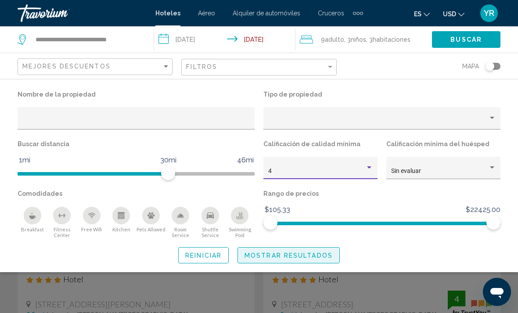
click at [307, 251] on span "Mostrar resultados" at bounding box center [288, 254] width 88 height 7
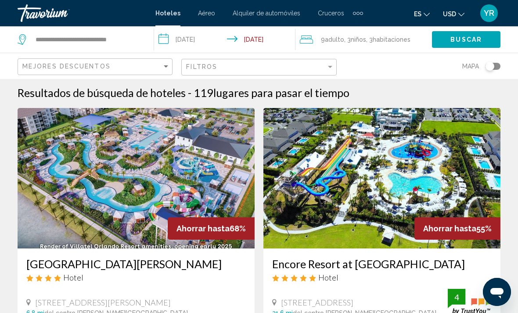
scroll to position [1, 0]
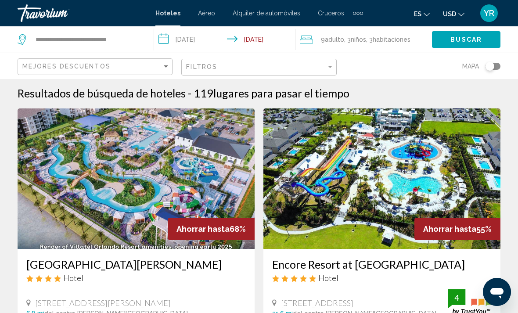
click at [93, 200] on img "Main content" at bounding box center [136, 178] width 237 height 140
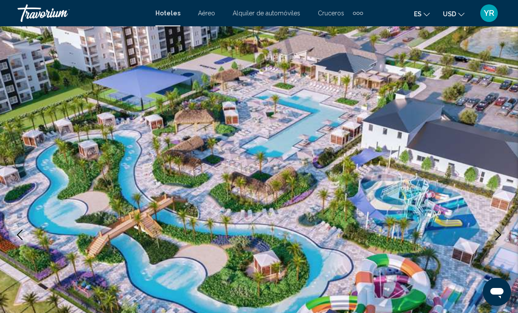
click at [505, 185] on img "Main content" at bounding box center [259, 234] width 518 height 417
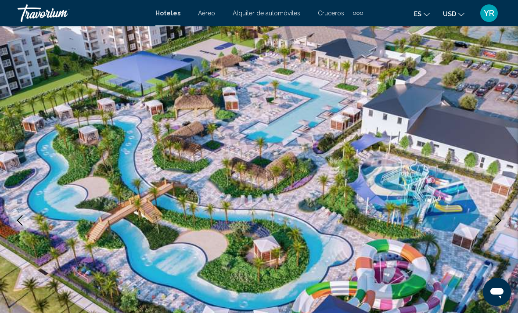
scroll to position [14, 0]
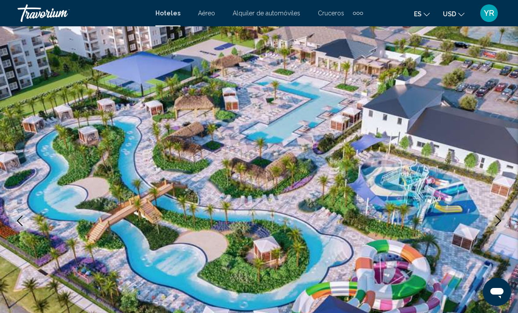
click at [504, 174] on img "Main content" at bounding box center [259, 220] width 518 height 417
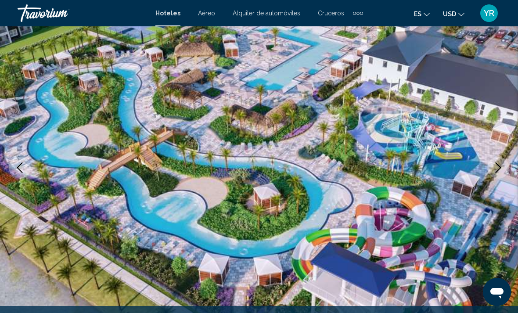
scroll to position [70, 0]
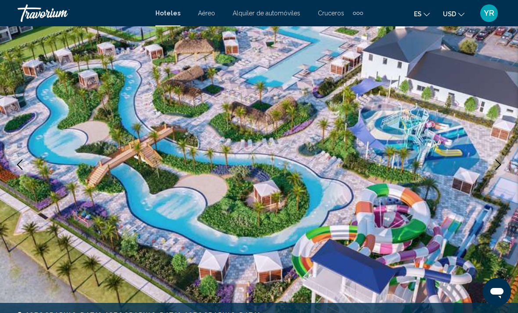
click at [499, 163] on icon "Next image" at bounding box center [498, 164] width 6 height 11
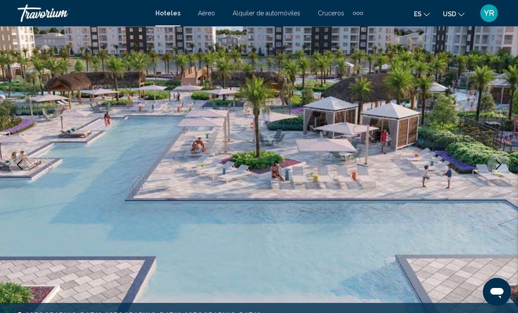
click at [496, 161] on icon "Next image" at bounding box center [498, 164] width 6 height 11
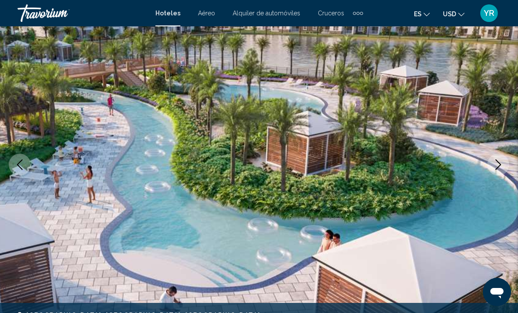
click at [496, 161] on icon "Next image" at bounding box center [498, 164] width 11 height 11
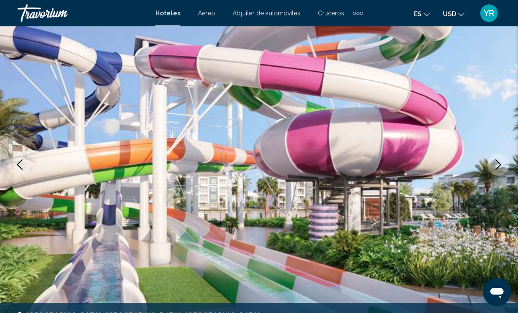
click at [488, 164] on button "Next image" at bounding box center [498, 165] width 22 height 22
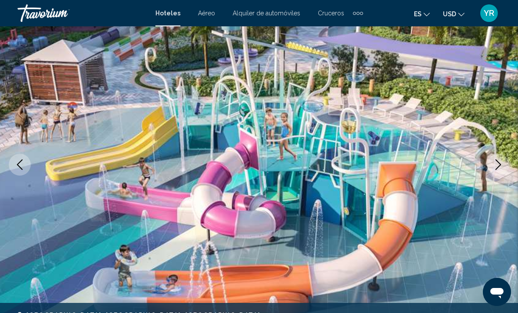
click at [494, 167] on icon "Next image" at bounding box center [498, 164] width 11 height 11
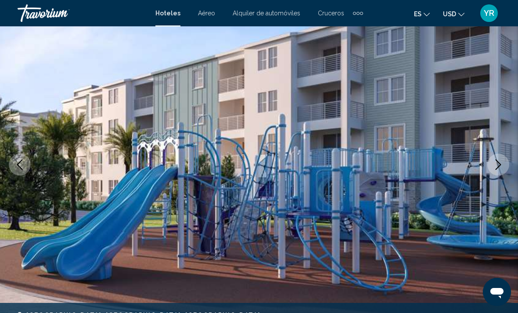
click at [492, 168] on button "Next image" at bounding box center [498, 165] width 22 height 22
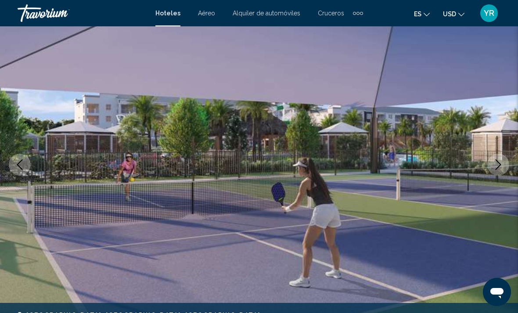
click at [496, 165] on icon "Next image" at bounding box center [498, 164] width 11 height 11
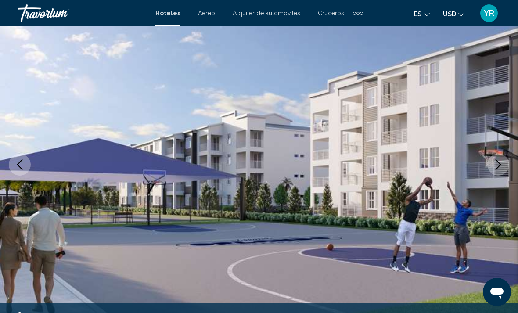
click at [496, 164] on icon "Next image" at bounding box center [498, 164] width 11 height 11
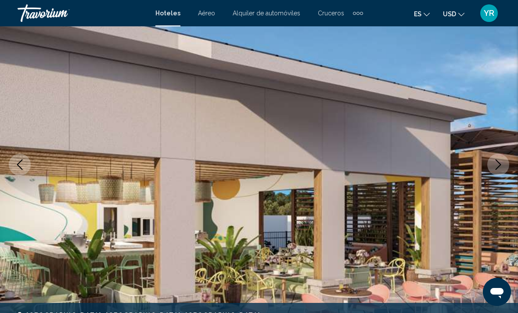
click at [496, 164] on icon "Next image" at bounding box center [498, 164] width 11 height 11
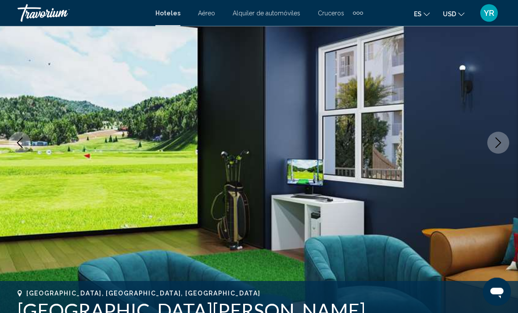
scroll to position [94, 0]
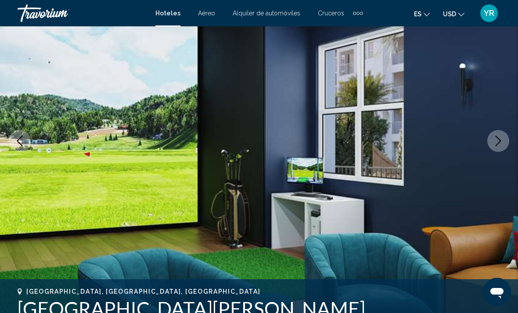
click at [498, 139] on icon "Next image" at bounding box center [498, 141] width 6 height 11
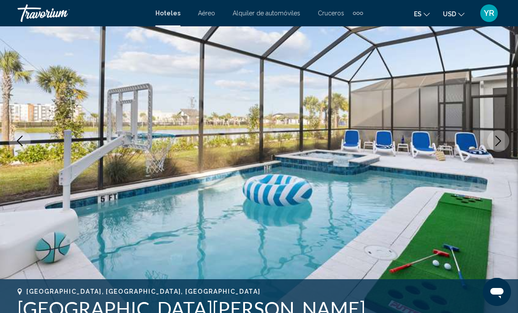
click at [484, 143] on img "Main content" at bounding box center [259, 140] width 518 height 417
click at [487, 144] on button "Next image" at bounding box center [498, 141] width 22 height 22
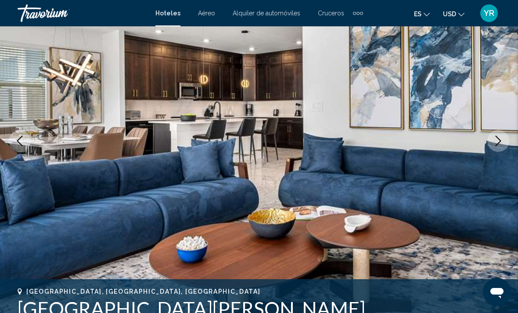
click at [496, 144] on icon "Next image" at bounding box center [498, 141] width 6 height 11
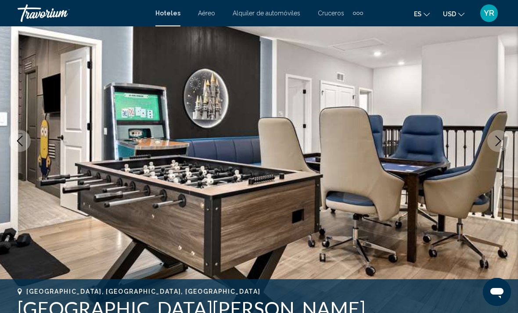
click at [491, 144] on button "Next image" at bounding box center [498, 141] width 22 height 22
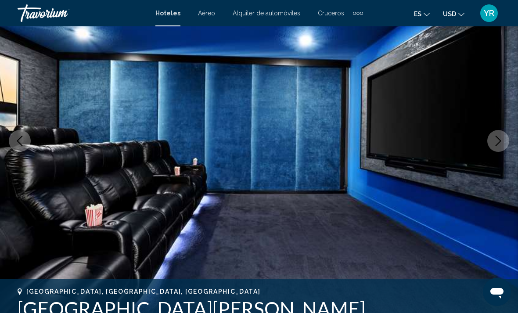
click at [493, 144] on icon "Next image" at bounding box center [498, 141] width 11 height 11
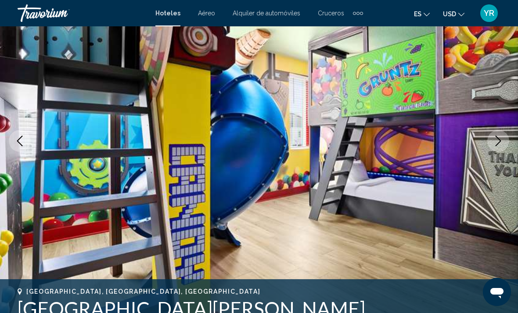
click at [500, 143] on icon "Next image" at bounding box center [498, 141] width 11 height 11
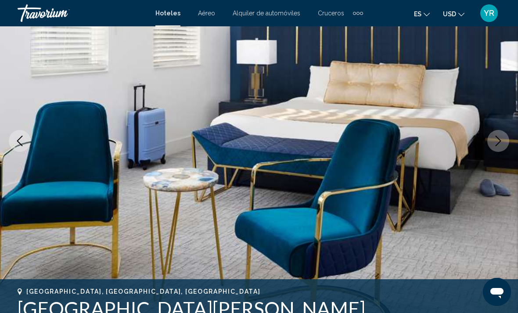
click at [484, 147] on img "Main content" at bounding box center [259, 140] width 518 height 417
click at [496, 142] on icon "Next image" at bounding box center [498, 141] width 11 height 11
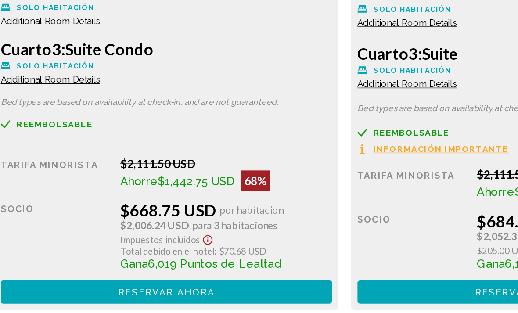
scroll to position [1486, 0]
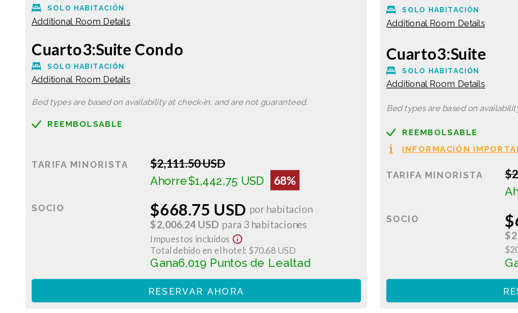
click at [100, 185] on div "Tarifa Minorista $2,111.50 USD Ahorre $1,442.75 USD 68% cuando canjeas Socio $6…" at bounding box center [136, 235] width 228 height 101
click at [105, 228] on span "$2,006.24 USD" at bounding box center [127, 232] width 47 height 8
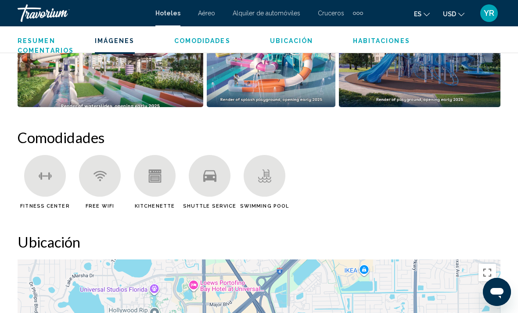
scroll to position [775, 0]
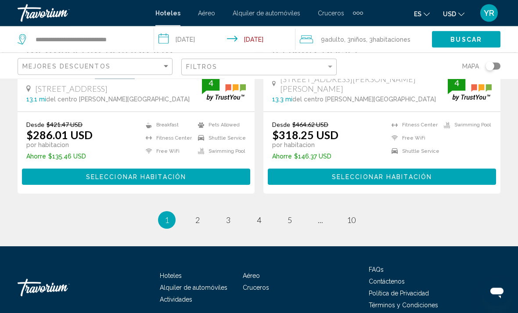
scroll to position [1865, 0]
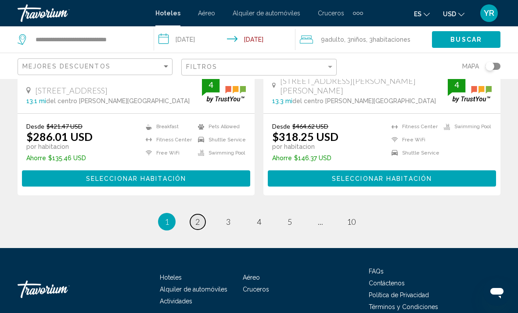
click at [202, 222] on link "page 2" at bounding box center [197, 221] width 15 height 15
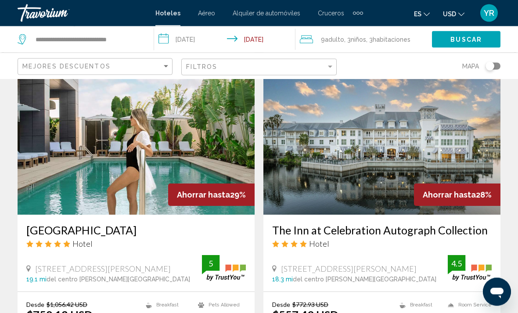
scroll to position [691, 0]
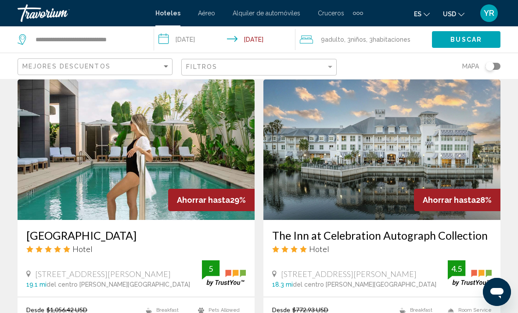
click at [333, 159] on img "Main content" at bounding box center [381, 149] width 237 height 140
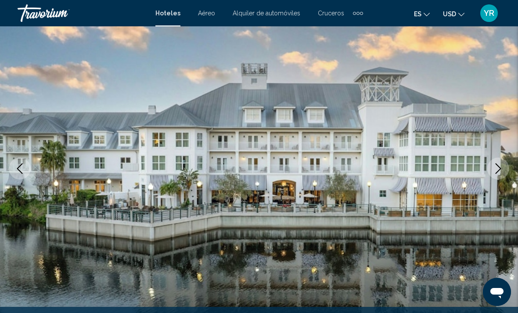
scroll to position [67, 0]
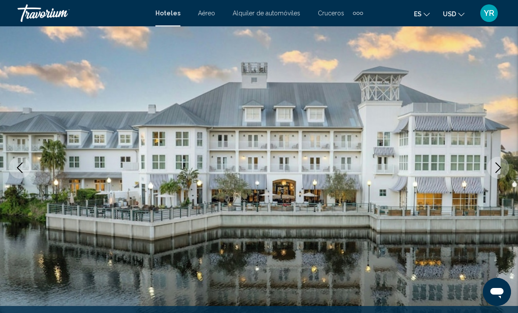
click at [489, 166] on button "Next image" at bounding box center [498, 168] width 22 height 22
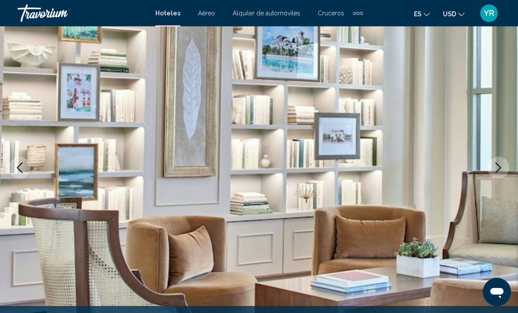
click at [497, 170] on icon "Next image" at bounding box center [498, 167] width 11 height 11
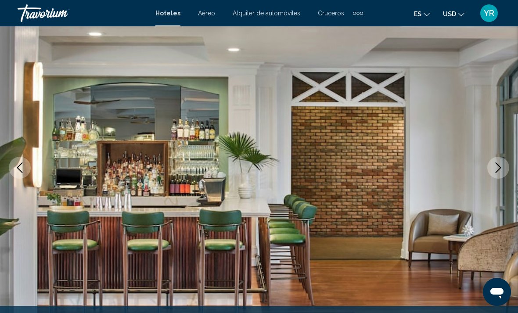
click at [487, 161] on img "Main content" at bounding box center [259, 167] width 518 height 417
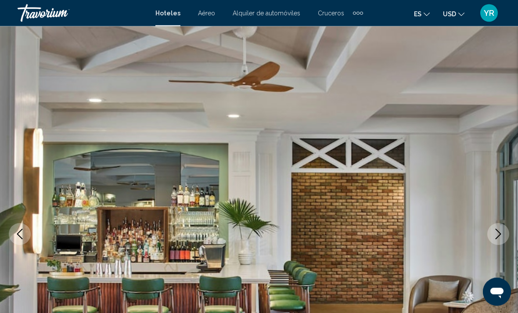
scroll to position [0, 0]
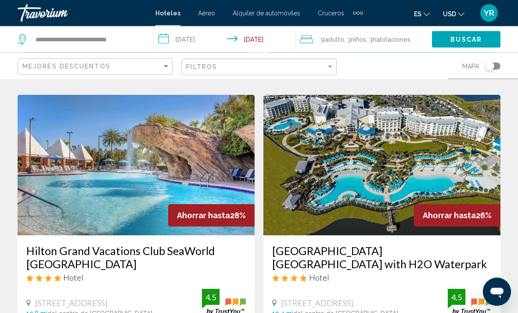
scroll to position [979, 0]
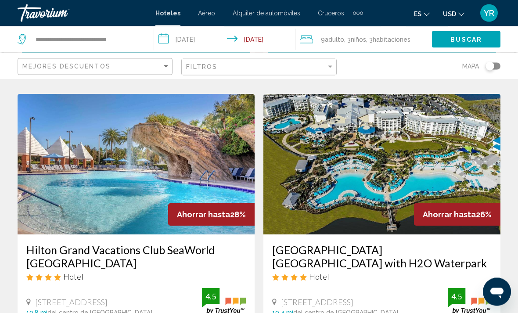
click at [322, 169] on img "Main content" at bounding box center [381, 164] width 237 height 140
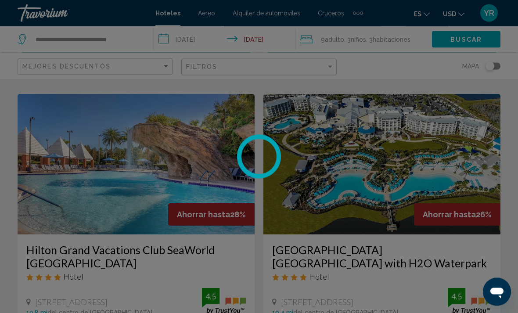
scroll to position [980, 0]
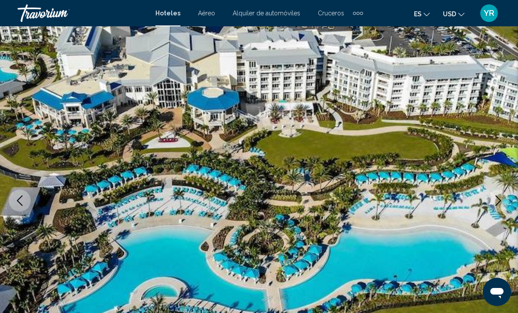
scroll to position [35, 0]
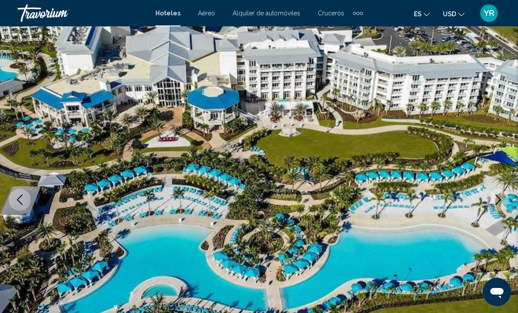
click at [498, 199] on icon "Next image" at bounding box center [498, 199] width 11 height 11
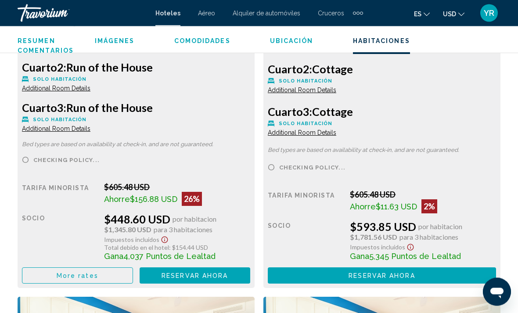
scroll to position [1490, 0]
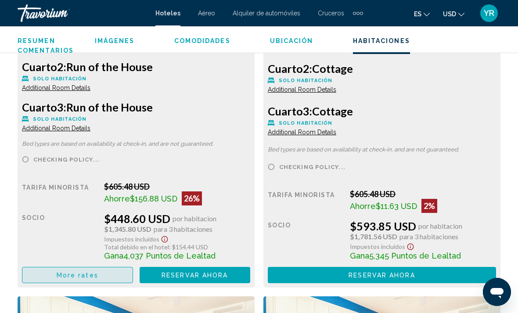
click at [82, 271] on span "More rates" at bounding box center [78, 274] width 42 height 7
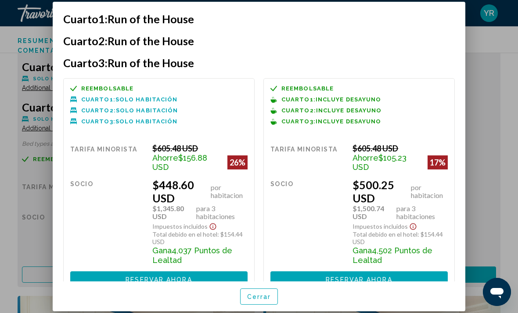
click at [484, 220] on div at bounding box center [259, 156] width 518 height 313
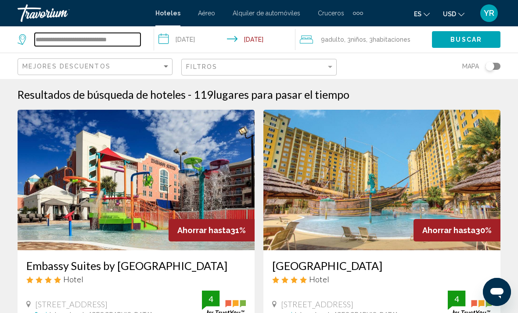
click at [137, 35] on input "**********" at bounding box center [88, 39] width 106 height 13
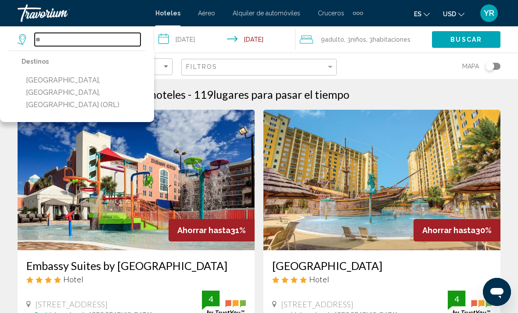
type input "*"
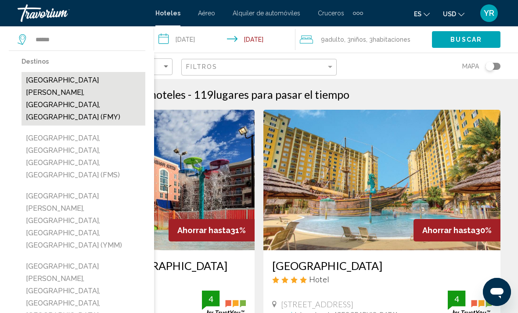
click at [81, 80] on button "Fort Myers, FL, United States (FMY)" at bounding box center [83, 99] width 124 height 54
type input "**********"
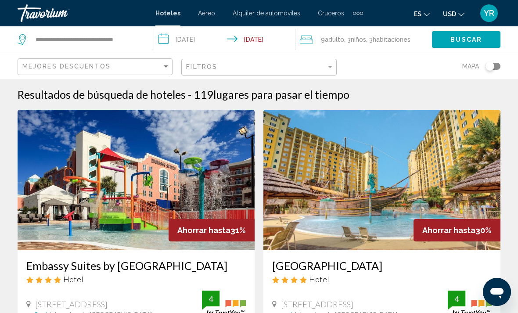
click at [464, 37] on span "Buscar" at bounding box center [466, 39] width 32 height 7
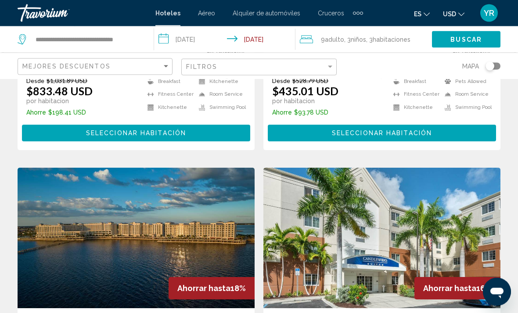
scroll to position [1277, 0]
click at [117, 173] on img "Main content" at bounding box center [136, 238] width 237 height 140
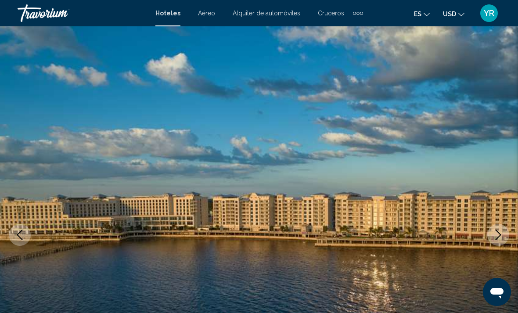
click at [17, 241] on button "Previous image" at bounding box center [20, 235] width 22 height 22
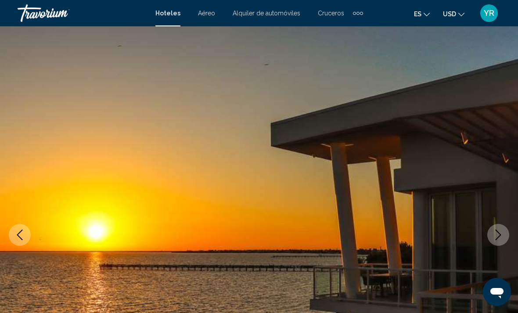
click at [487, 236] on button "Next image" at bounding box center [498, 235] width 22 height 22
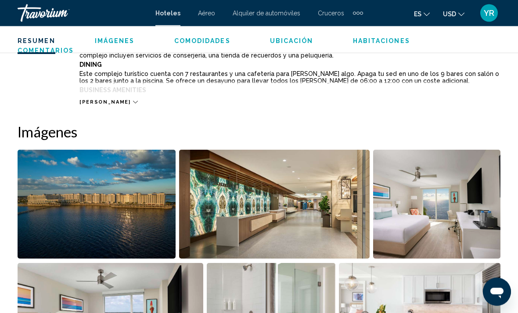
scroll to position [468, 0]
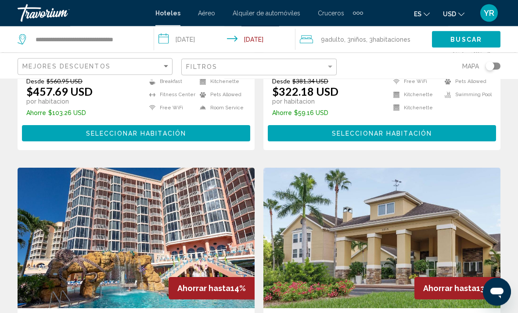
scroll to position [1618, 0]
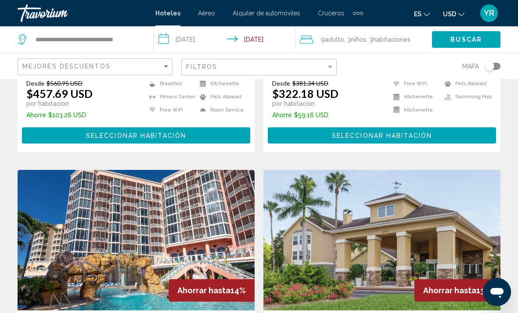
click at [127, 186] on img "Main content" at bounding box center [136, 240] width 237 height 140
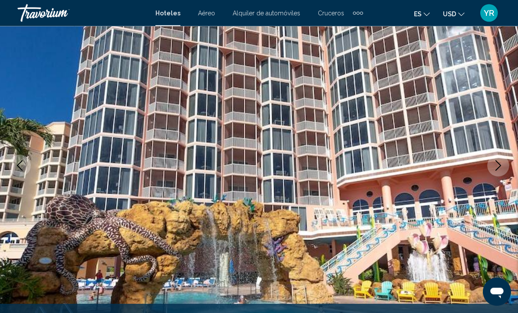
scroll to position [76, 0]
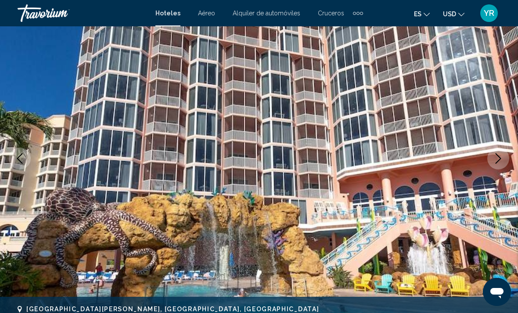
click at [494, 155] on icon "Next image" at bounding box center [498, 158] width 11 height 11
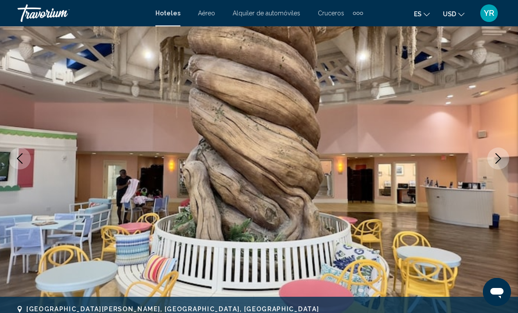
click at [500, 159] on icon "Next image" at bounding box center [498, 158] width 6 height 11
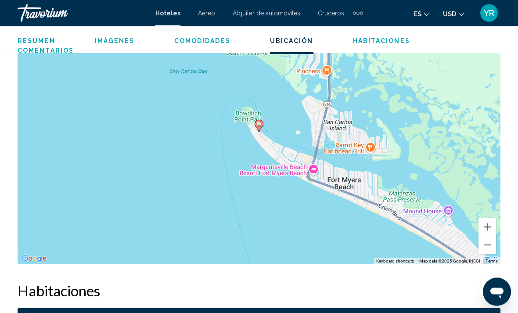
scroll to position [1022, 0]
